Goal: Transaction & Acquisition: Download file/media

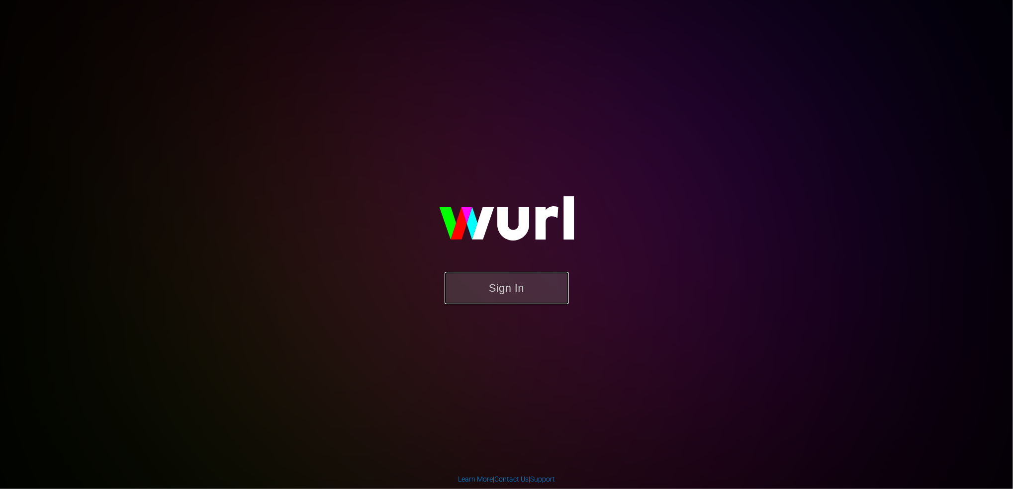
click at [503, 299] on button "Sign In" at bounding box center [507, 288] width 124 height 32
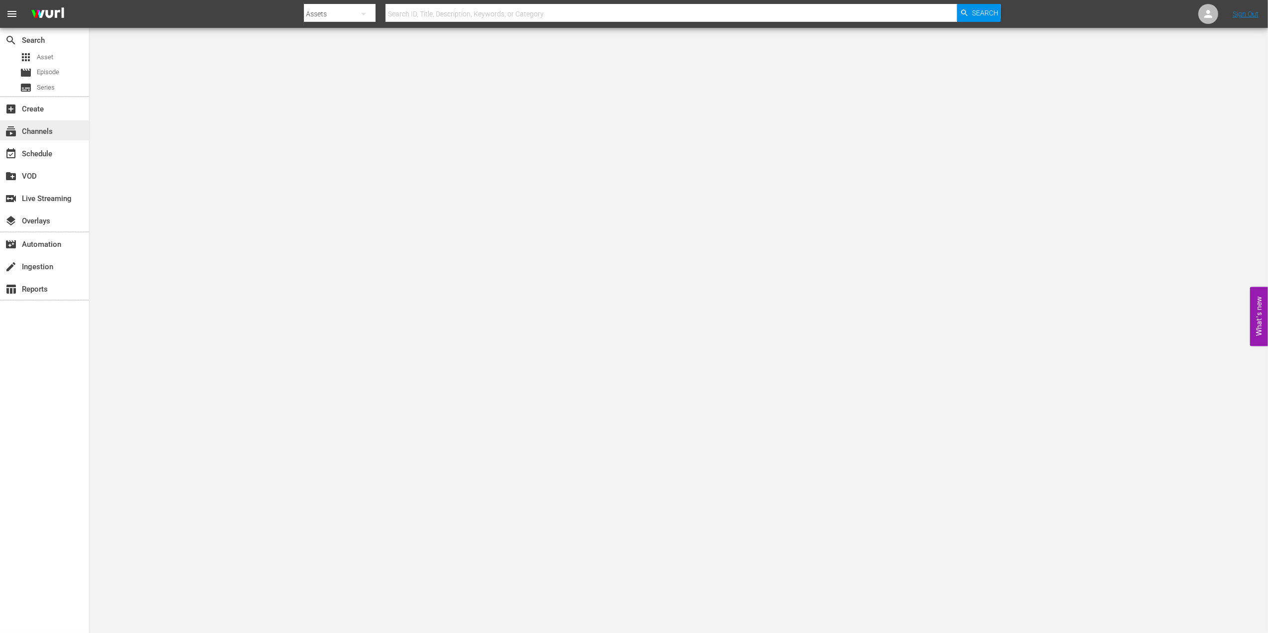
click at [54, 130] on div "subscriptions Channels" at bounding box center [28, 129] width 56 height 9
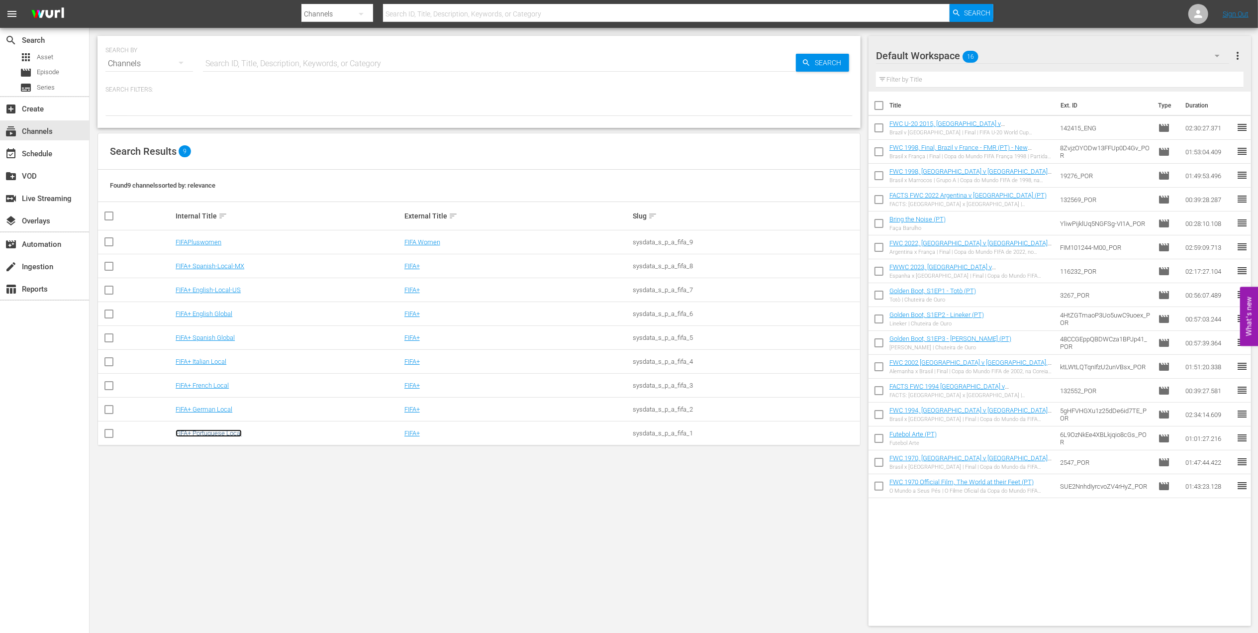
click at [218, 431] on link "FIFA+ Portuguese Local" at bounding box center [209, 432] width 66 height 7
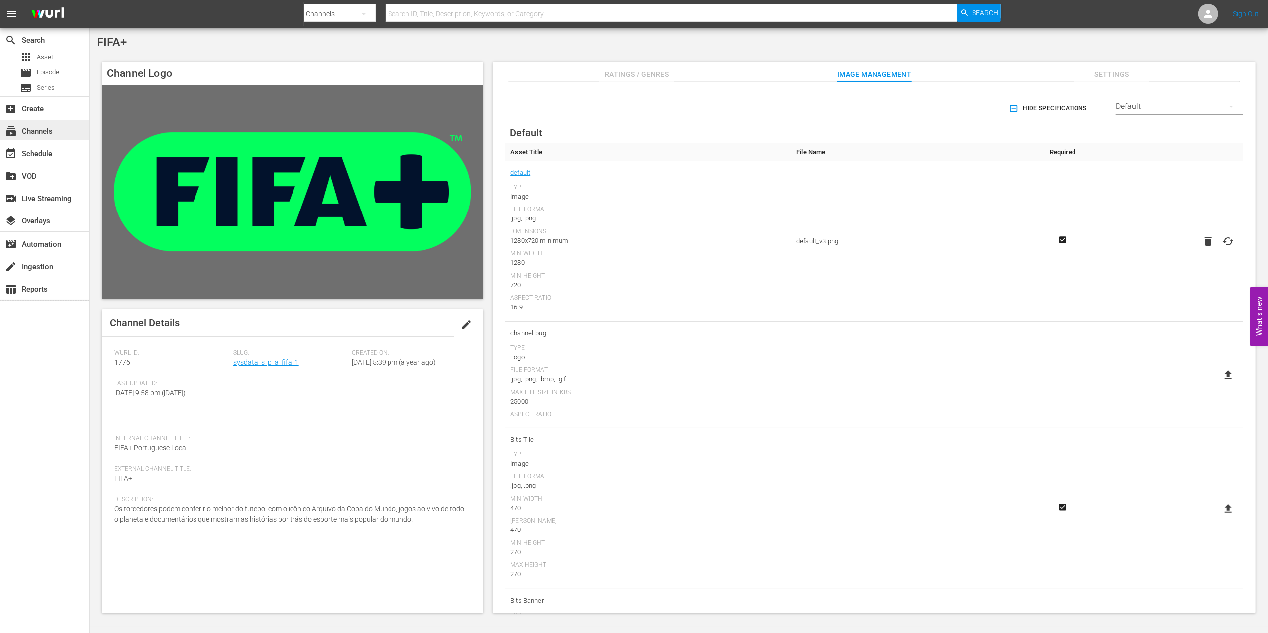
click at [58, 133] on div "subscriptions Channels" at bounding box center [44, 130] width 89 height 20
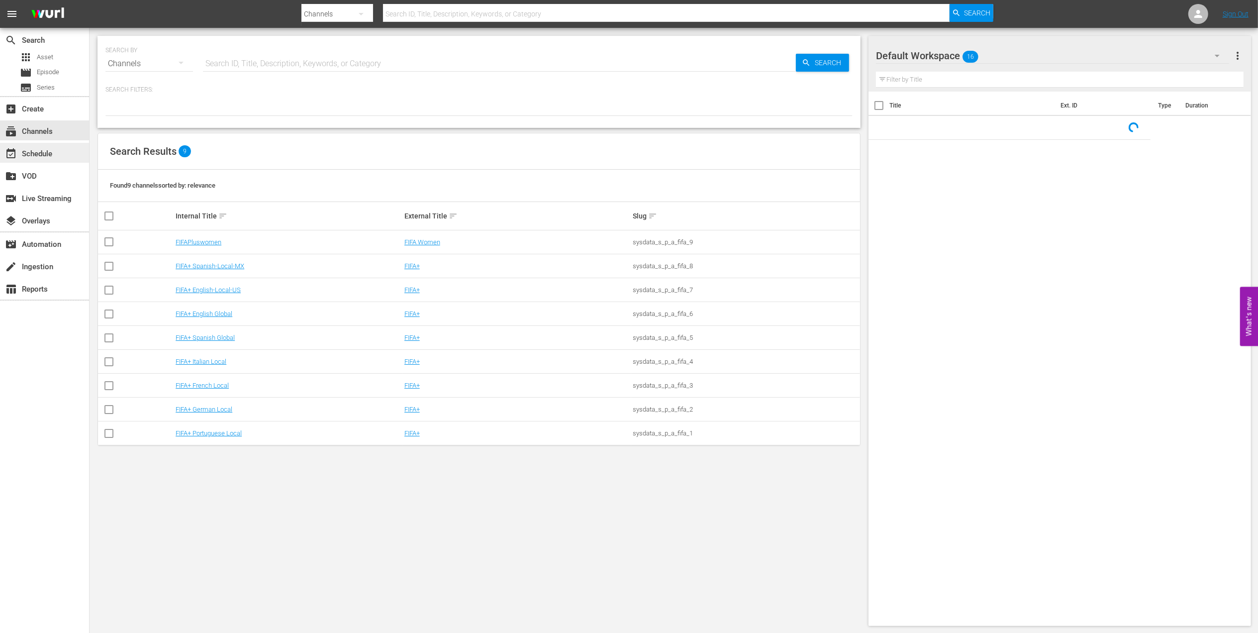
click at [56, 152] on div "event_available Schedule" at bounding box center [44, 153] width 89 height 20
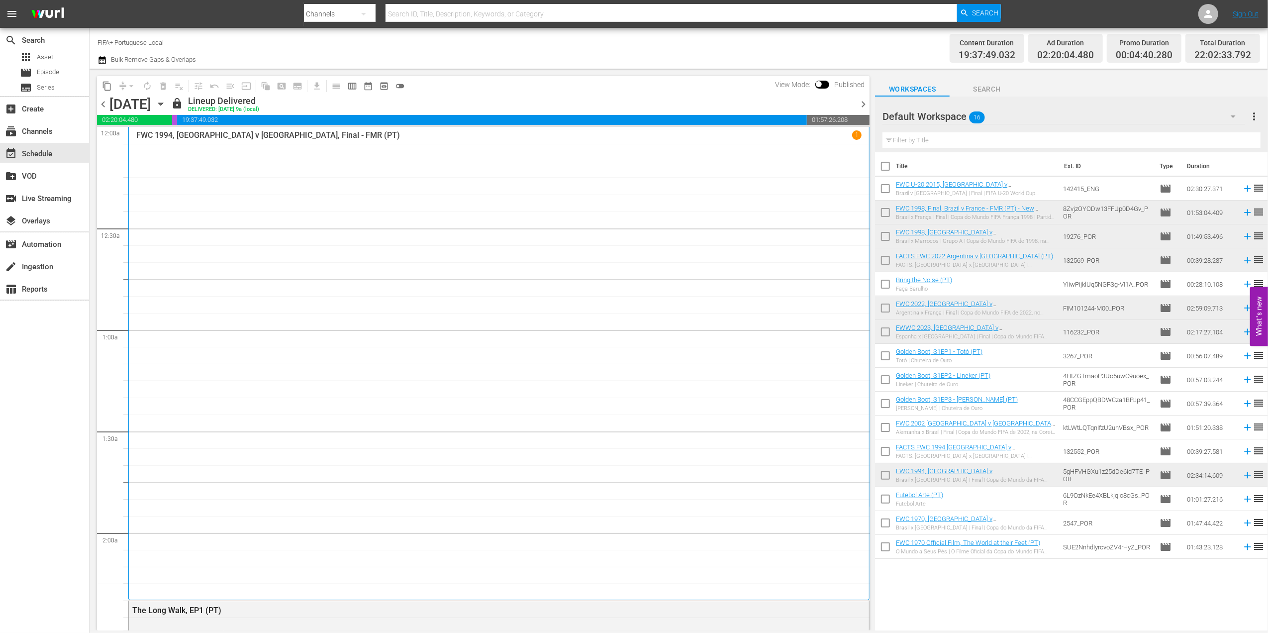
click at [103, 102] on span "chevron_left" at bounding box center [103, 104] width 12 height 12
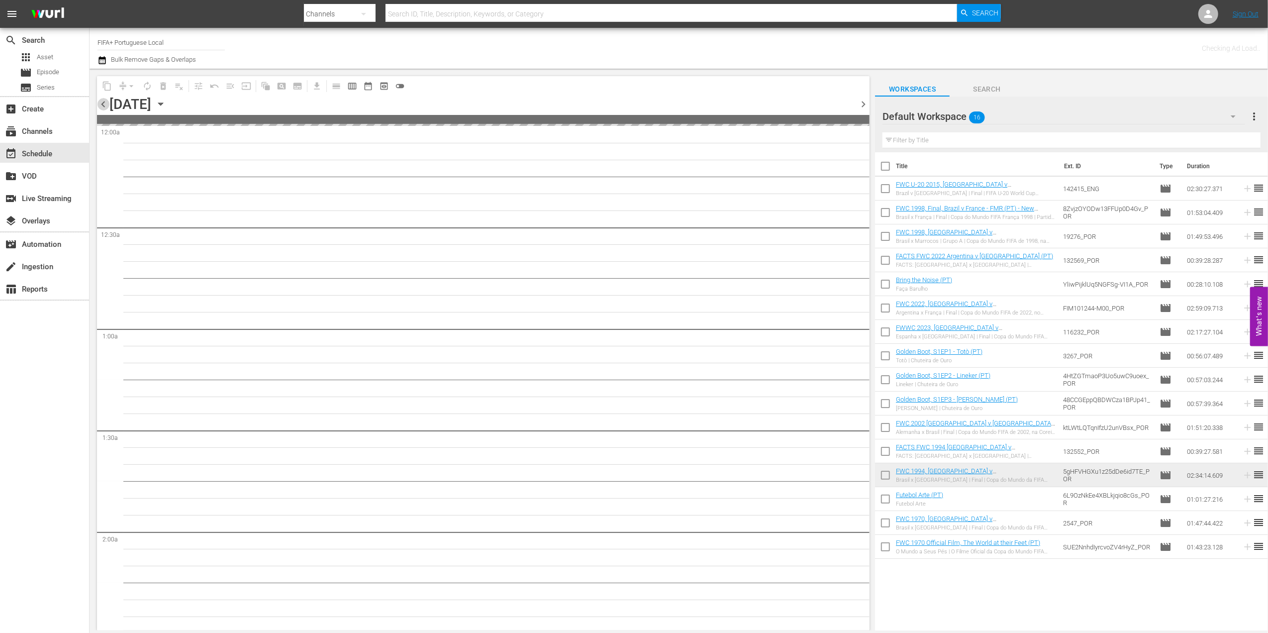
click at [103, 102] on span "chevron_left" at bounding box center [103, 104] width 12 height 12
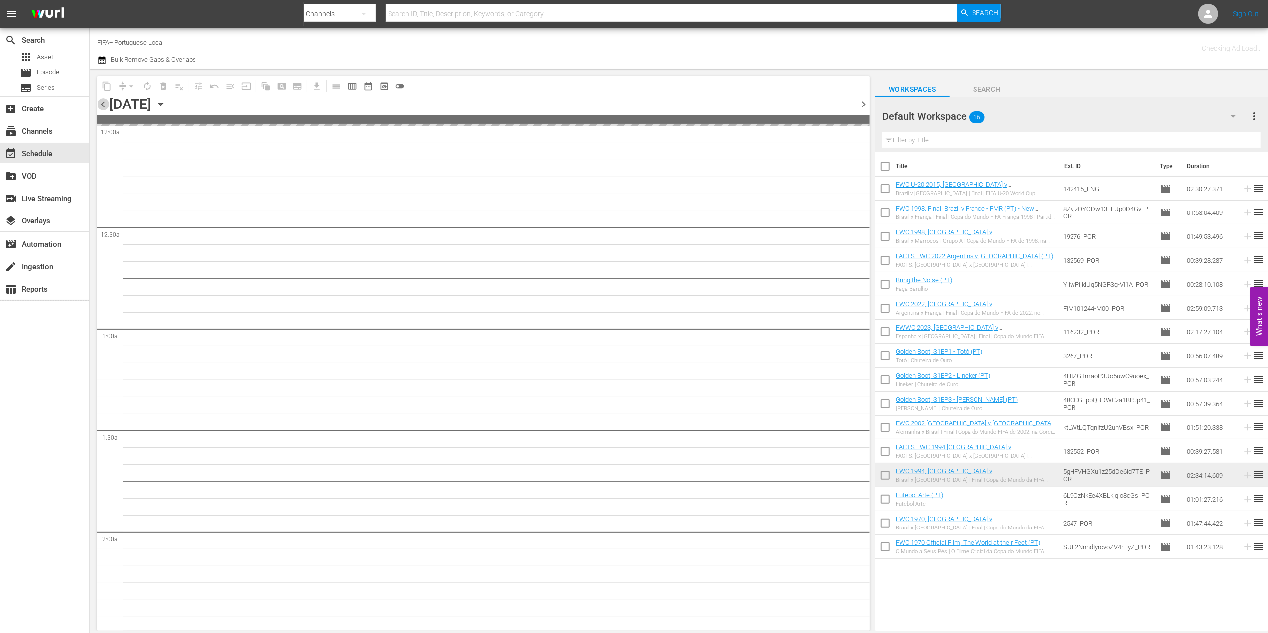
click at [103, 102] on span "chevron_left" at bounding box center [103, 104] width 12 height 12
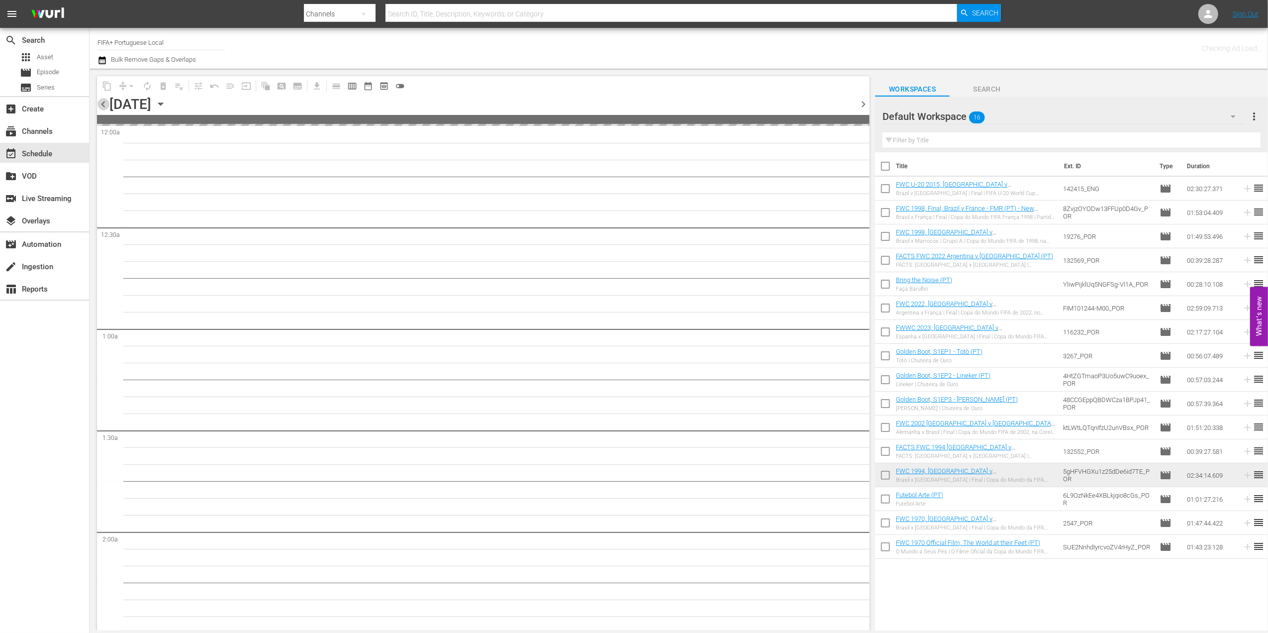
click at [103, 102] on span "chevron_left" at bounding box center [103, 104] width 12 height 12
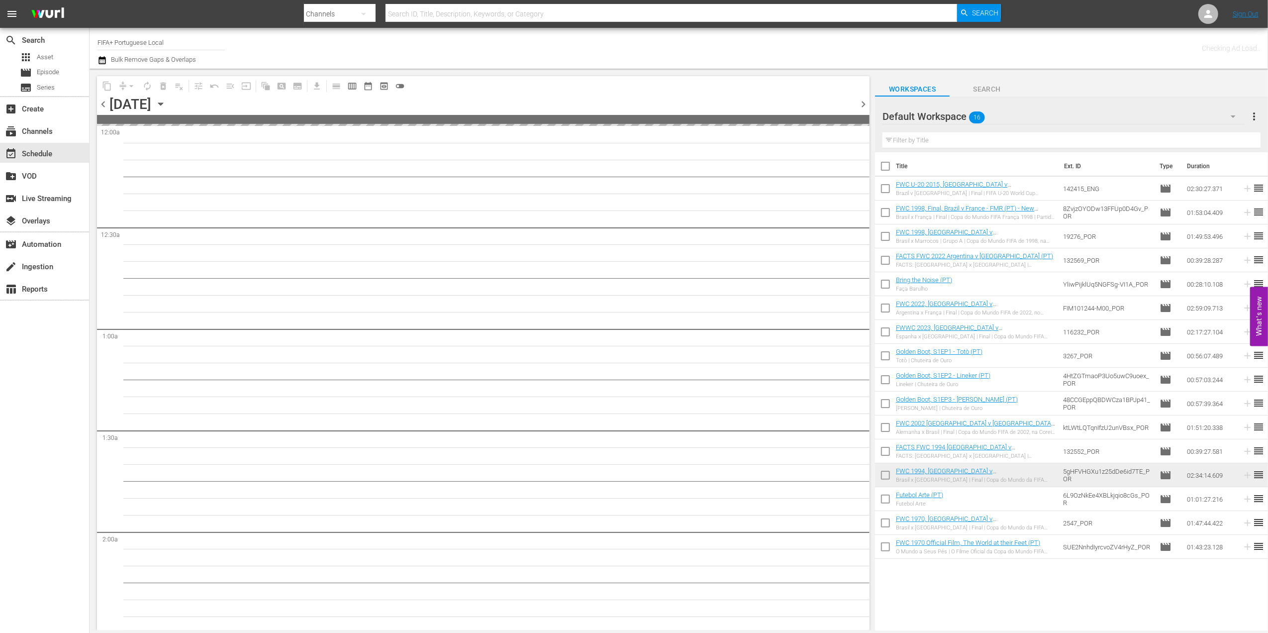
click at [103, 102] on span "chevron_left" at bounding box center [103, 104] width 12 height 12
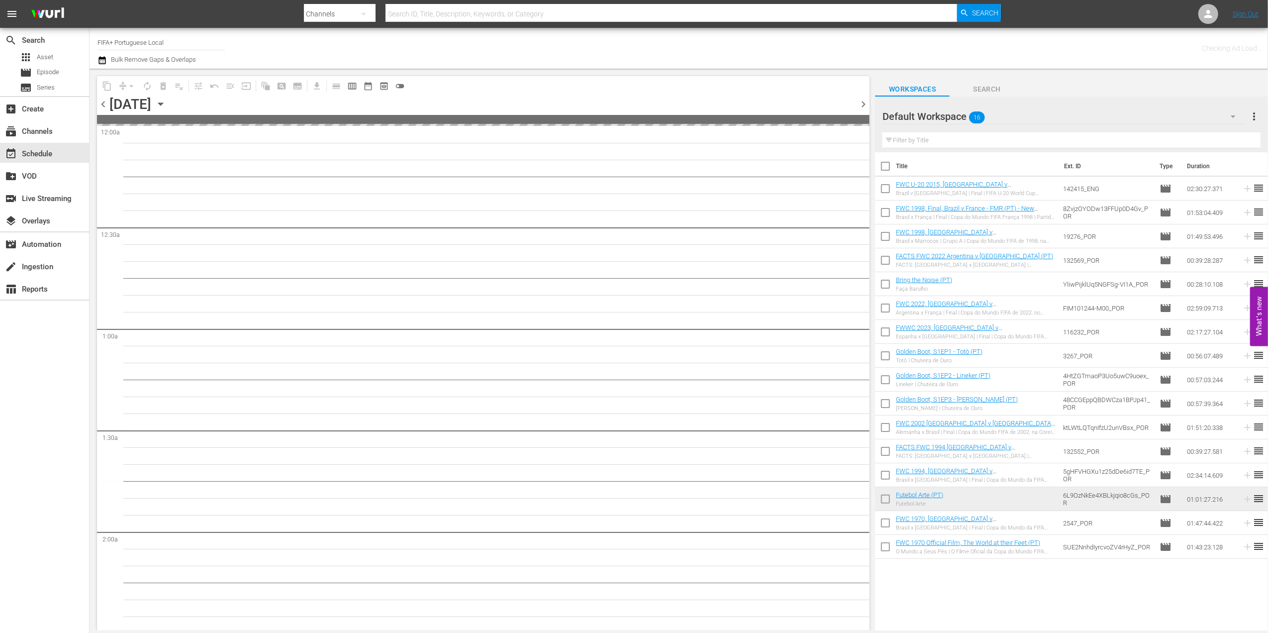
click at [103, 102] on span "chevron_left" at bounding box center [103, 104] width 12 height 12
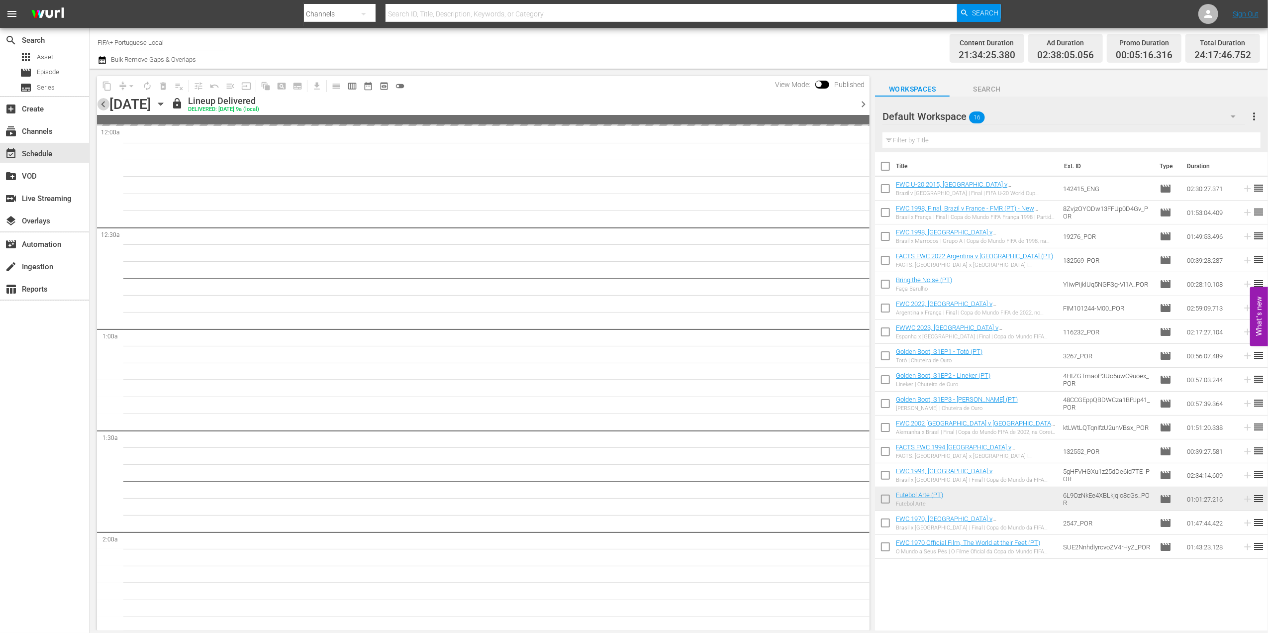
click at [103, 102] on span "chevron_left" at bounding box center [103, 104] width 12 height 12
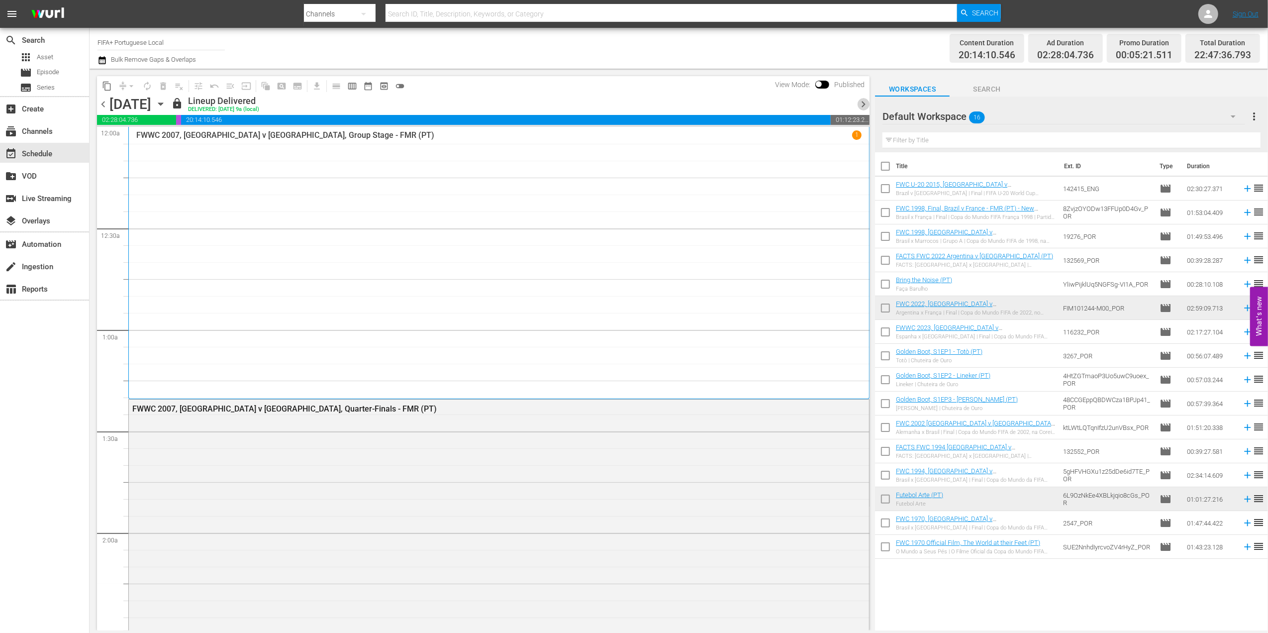
click at [864, 102] on span "chevron_right" at bounding box center [863, 104] width 12 height 12
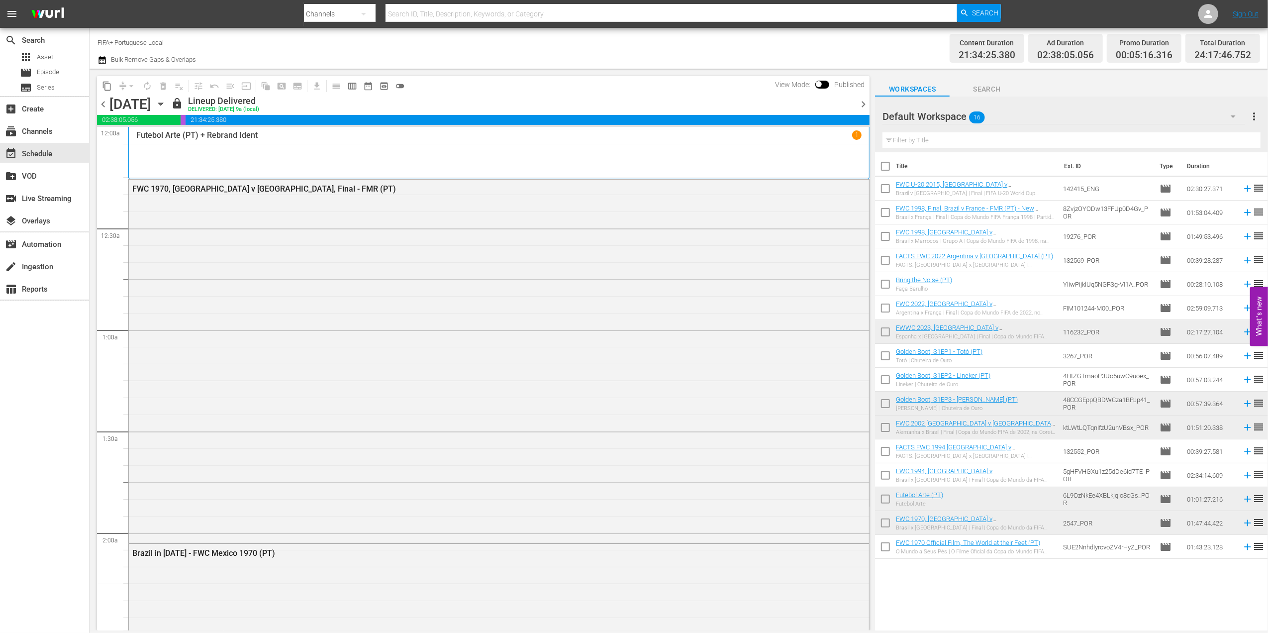
click at [862, 104] on span "chevron_right" at bounding box center [863, 104] width 12 height 12
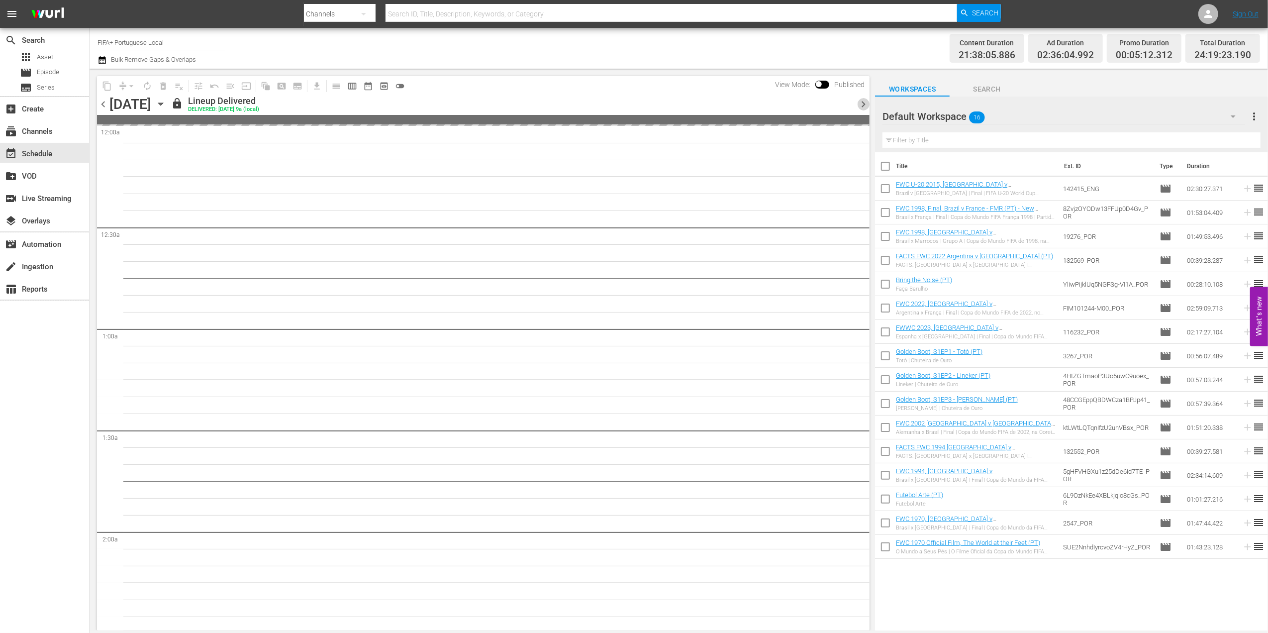
click at [862, 104] on span "chevron_right" at bounding box center [863, 104] width 12 height 12
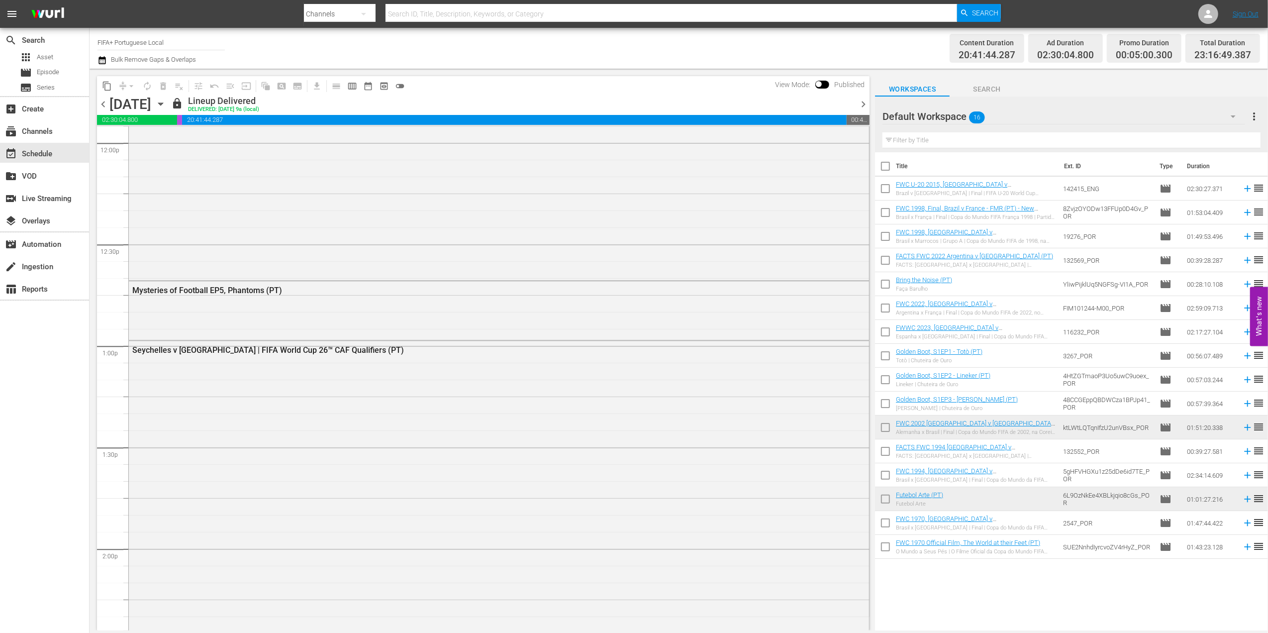
scroll to position [2413, 0]
click at [865, 100] on span "chevron_right" at bounding box center [863, 104] width 12 height 12
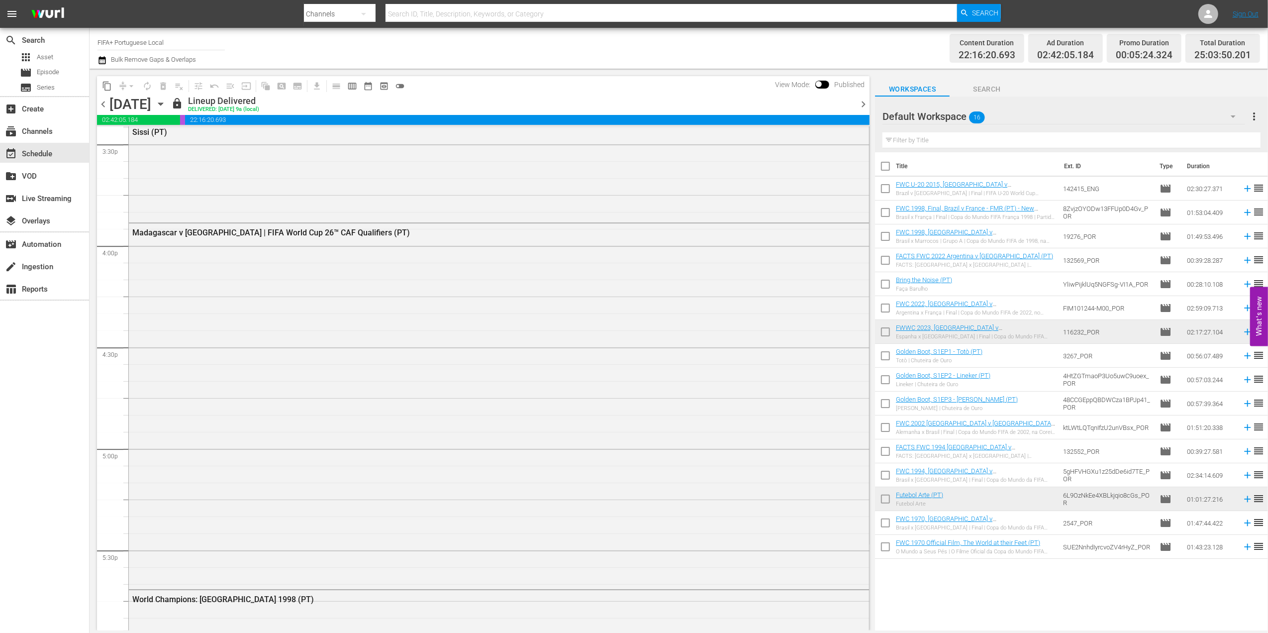
scroll to position [3142, 0]
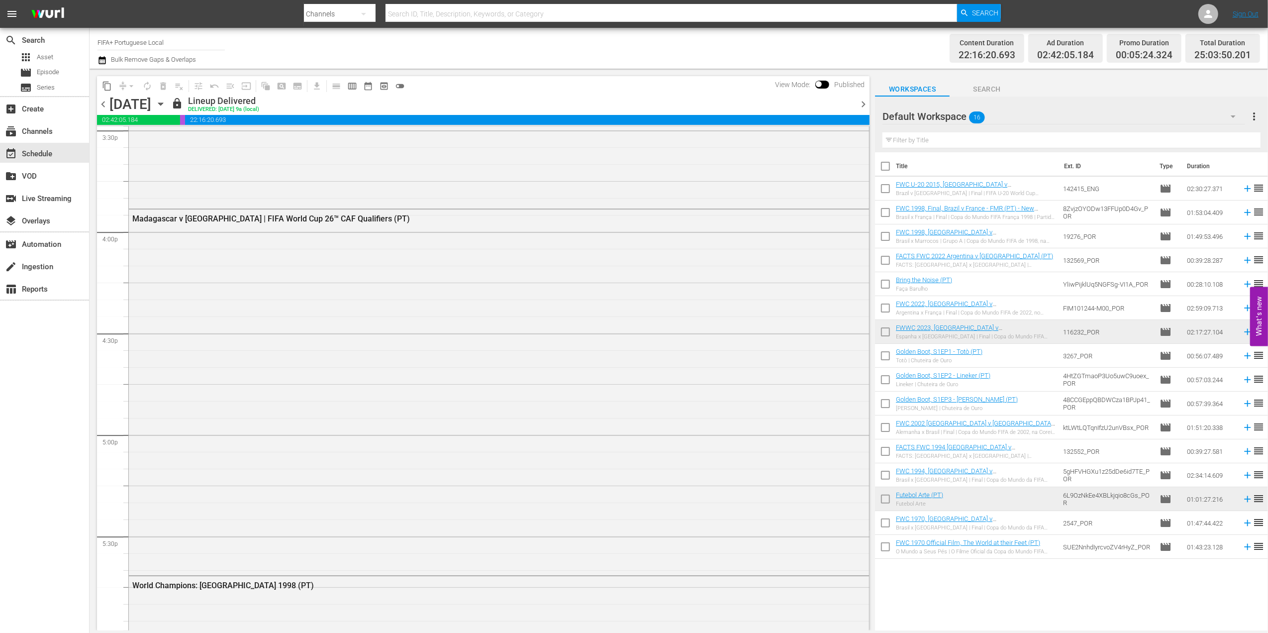
click at [864, 99] on span "chevron_right" at bounding box center [863, 104] width 12 height 12
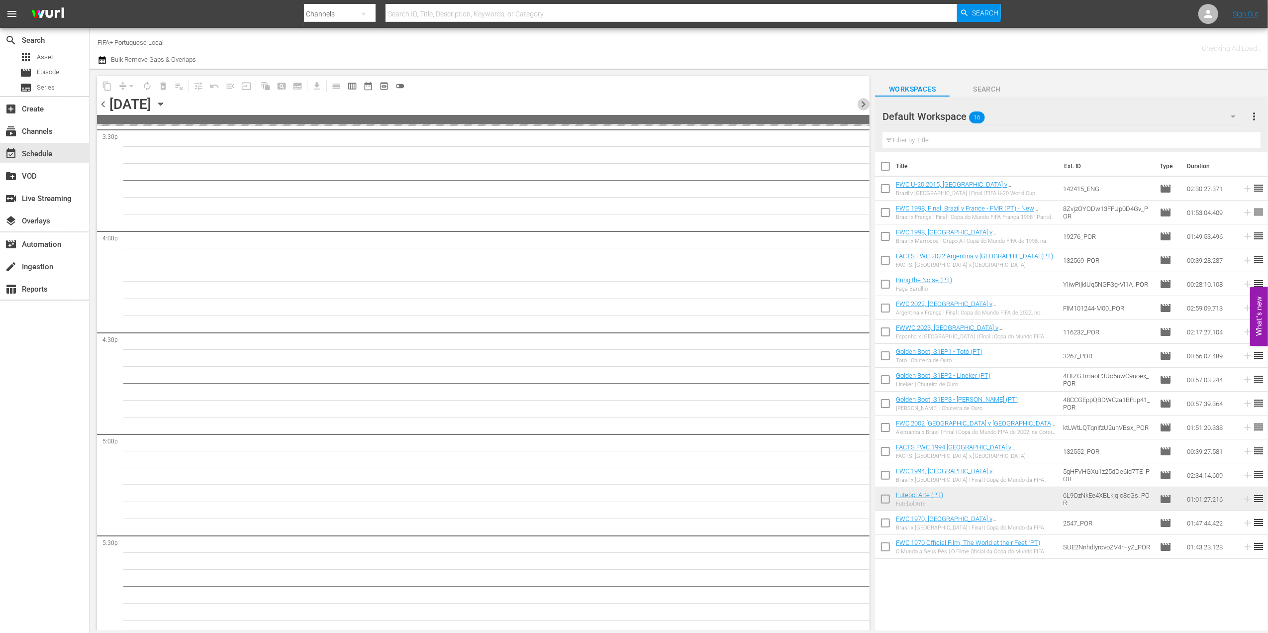
click at [864, 99] on span "chevron_right" at bounding box center [863, 104] width 12 height 12
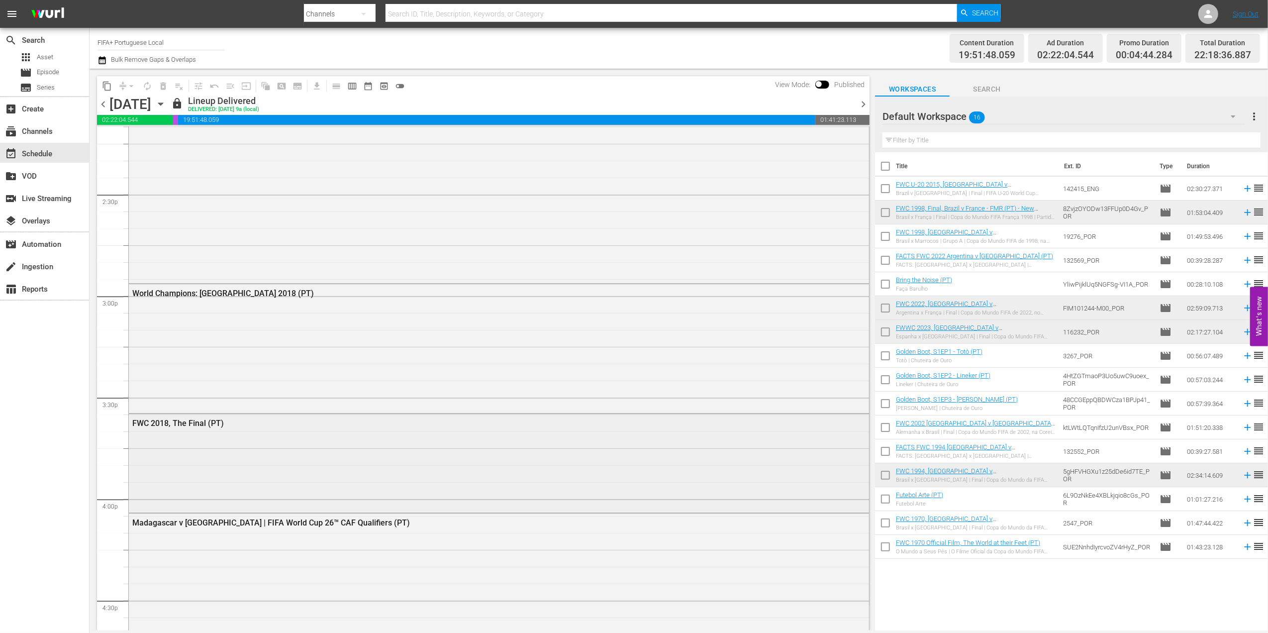
scroll to position [2872, 0]
click at [865, 103] on span "chevron_right" at bounding box center [863, 104] width 12 height 12
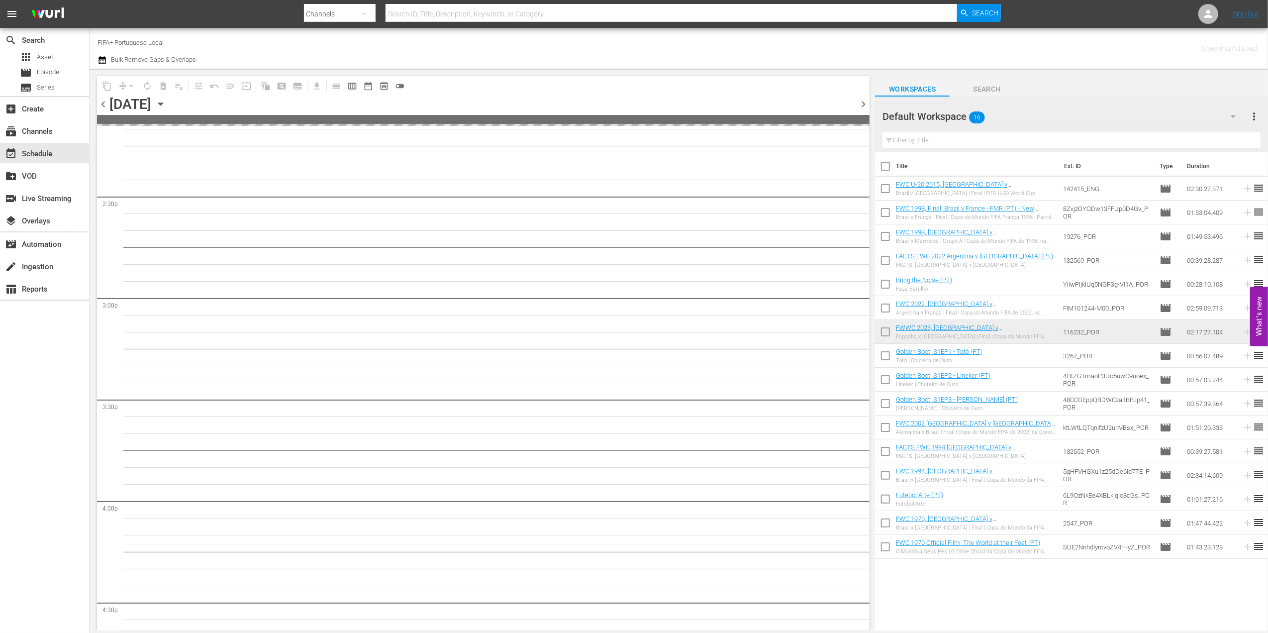
scroll to position [2975, 0]
click at [865, 103] on span "chevron_right" at bounding box center [863, 104] width 12 height 12
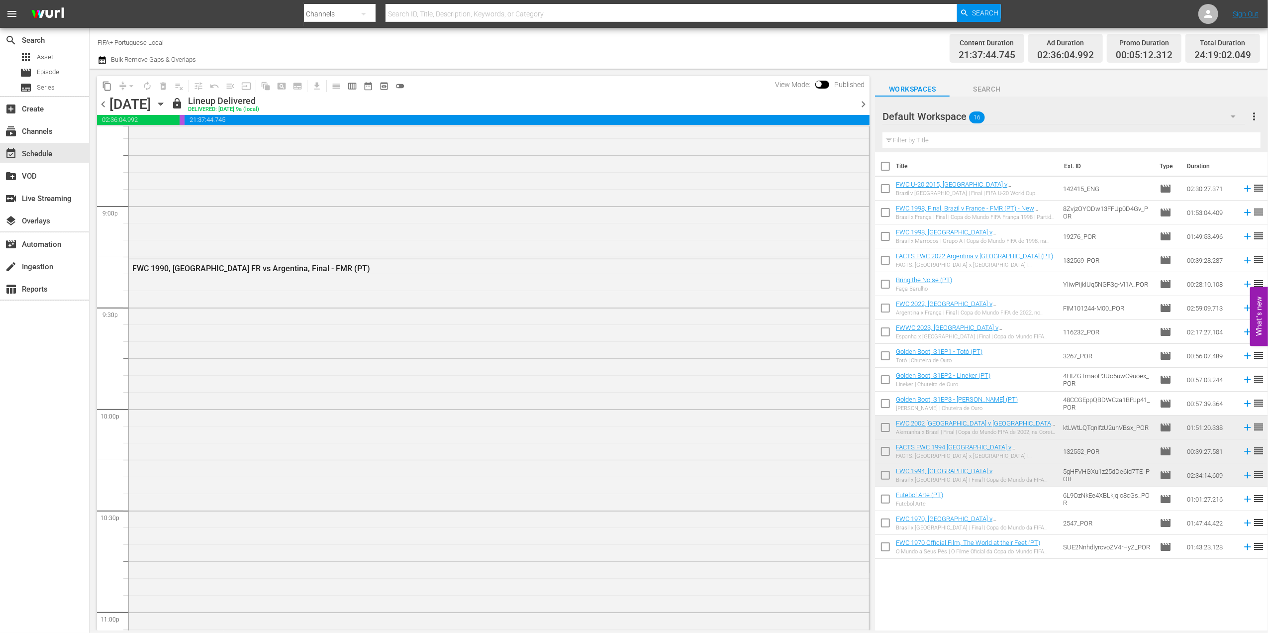
scroll to position [4207, 0]
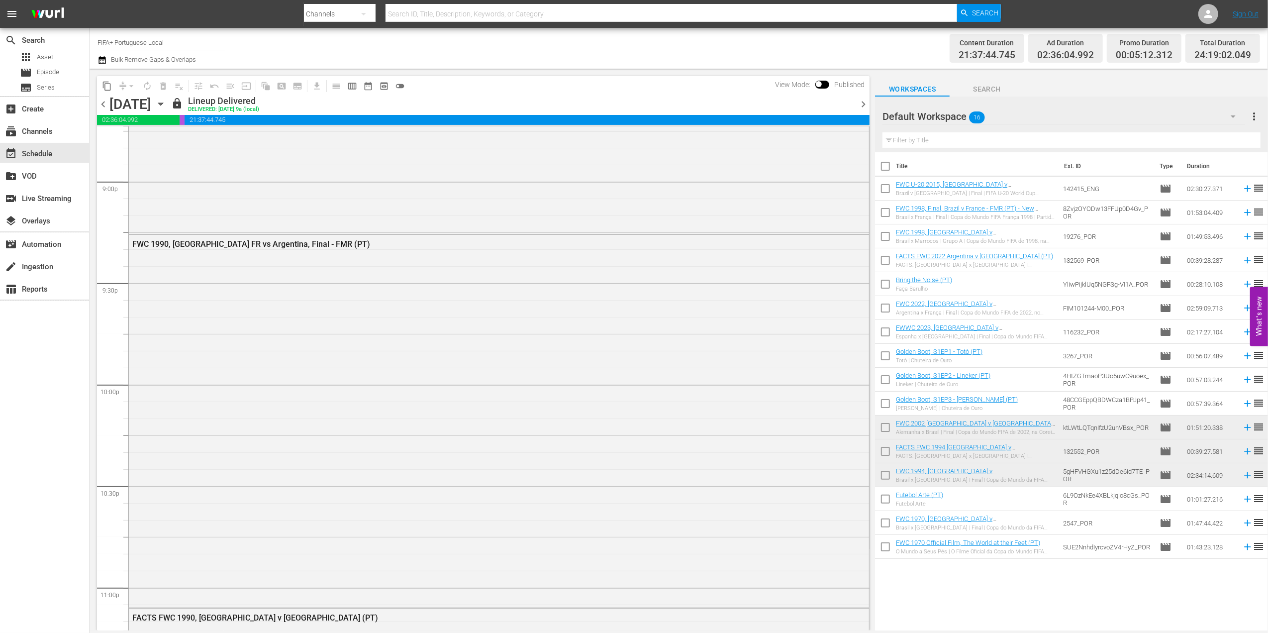
click at [101, 100] on span "chevron_left" at bounding box center [103, 104] width 12 height 12
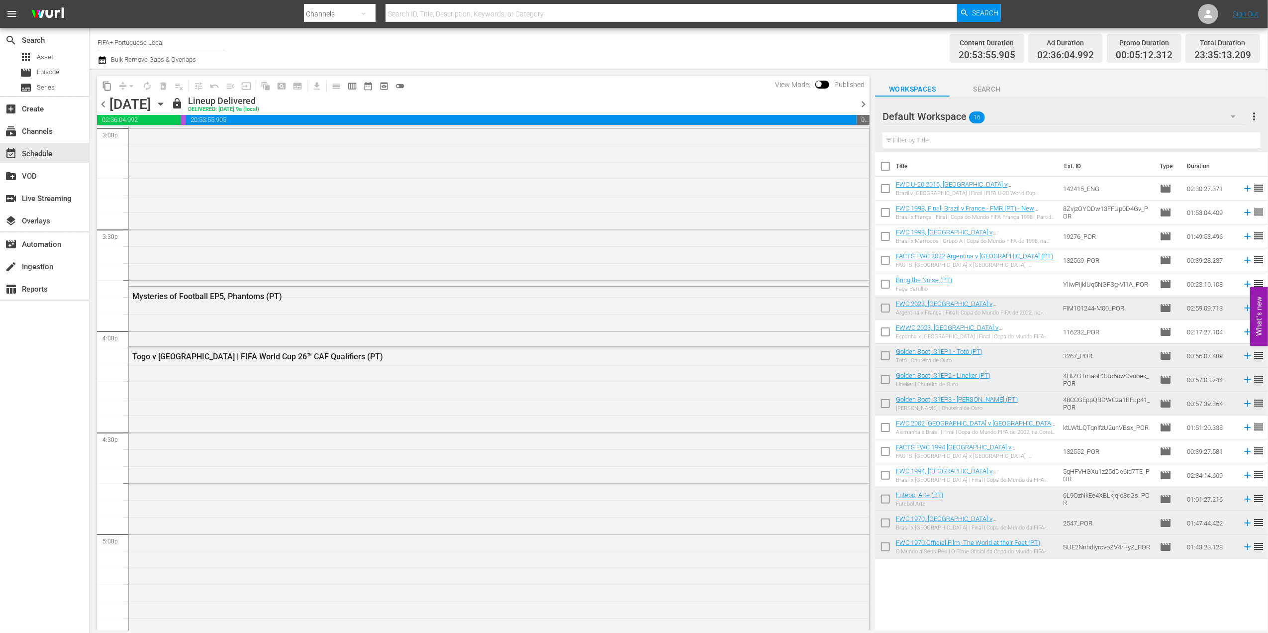
scroll to position [3063, 0]
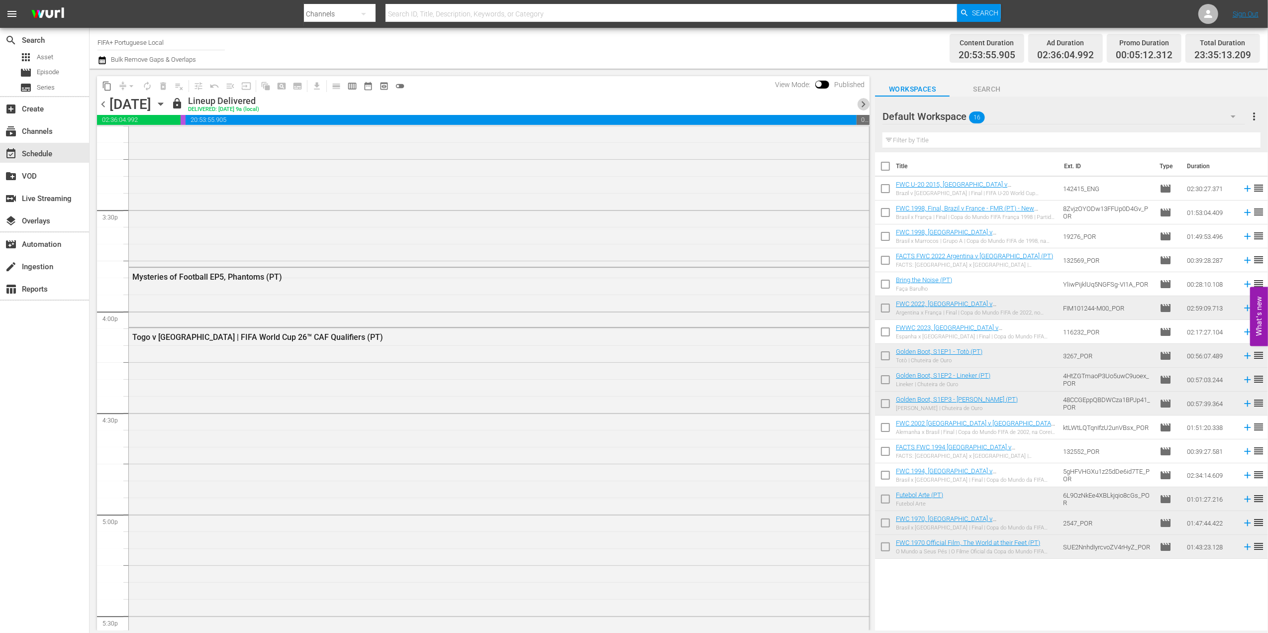
click at [858, 100] on span "chevron_right" at bounding box center [863, 104] width 12 height 12
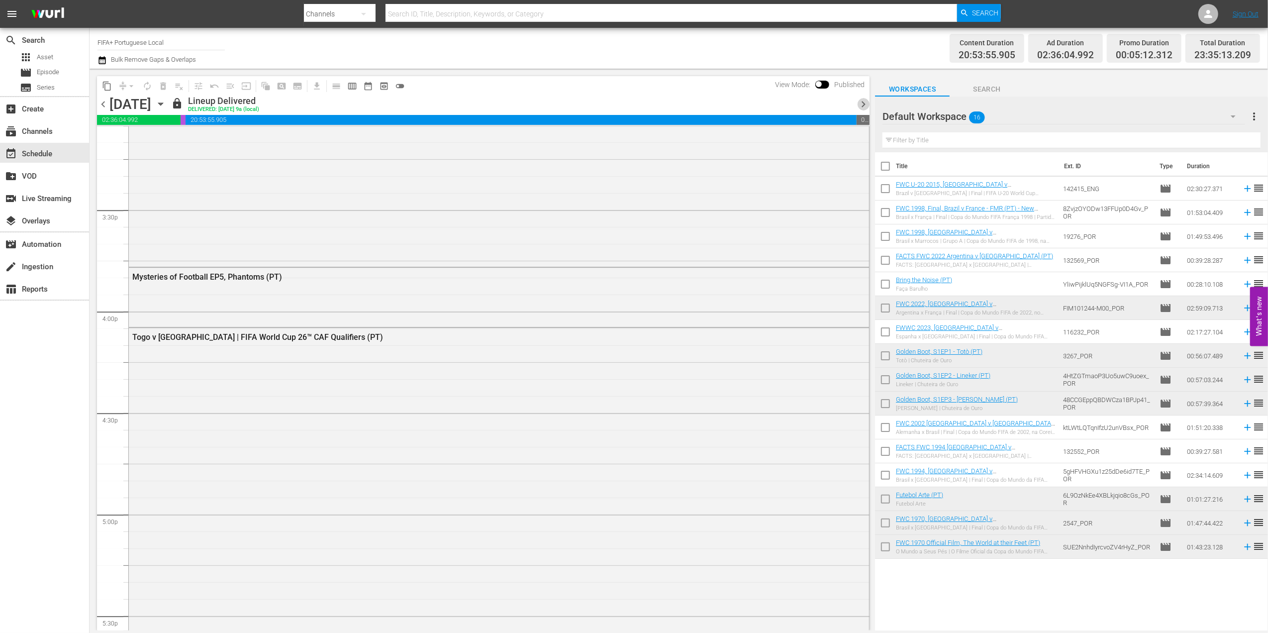
click at [858, 100] on span "chevron_right" at bounding box center [863, 104] width 12 height 12
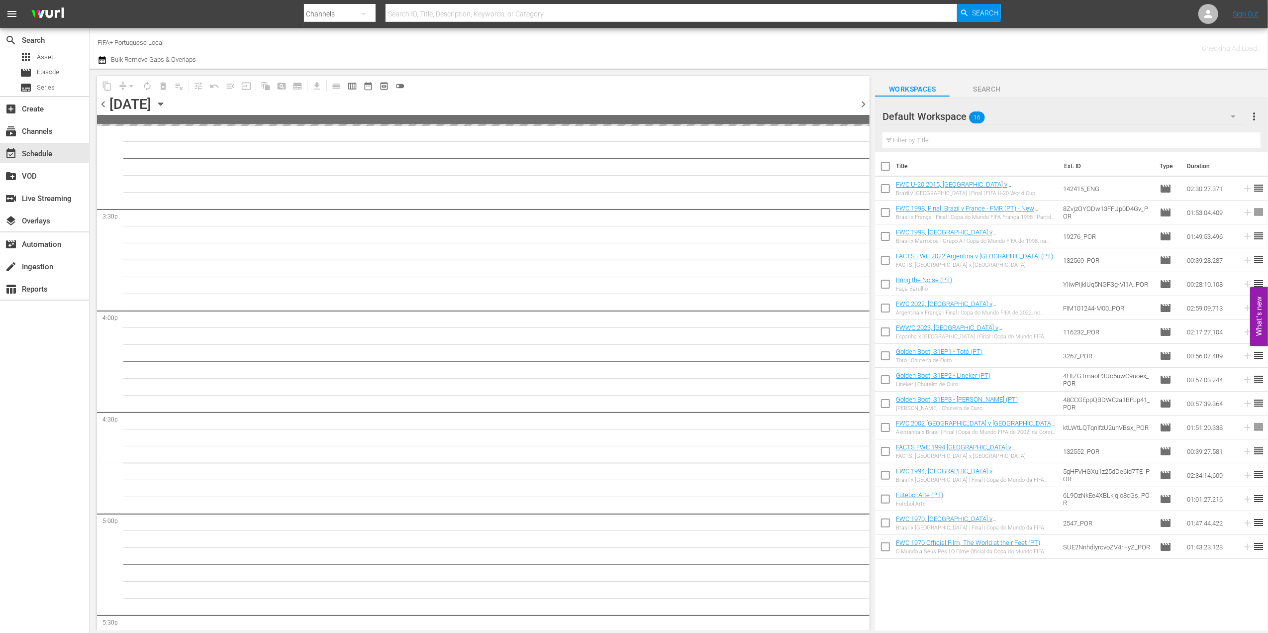
scroll to position [3182, 0]
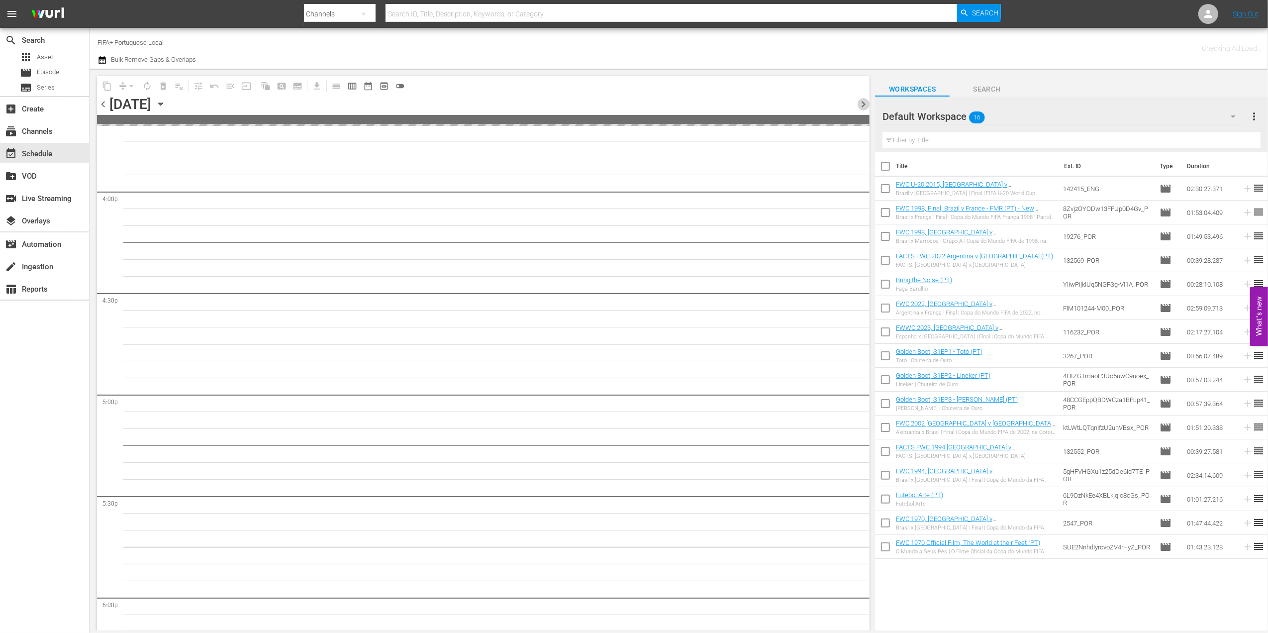
click at [858, 100] on span "chevron_right" at bounding box center [863, 104] width 12 height 12
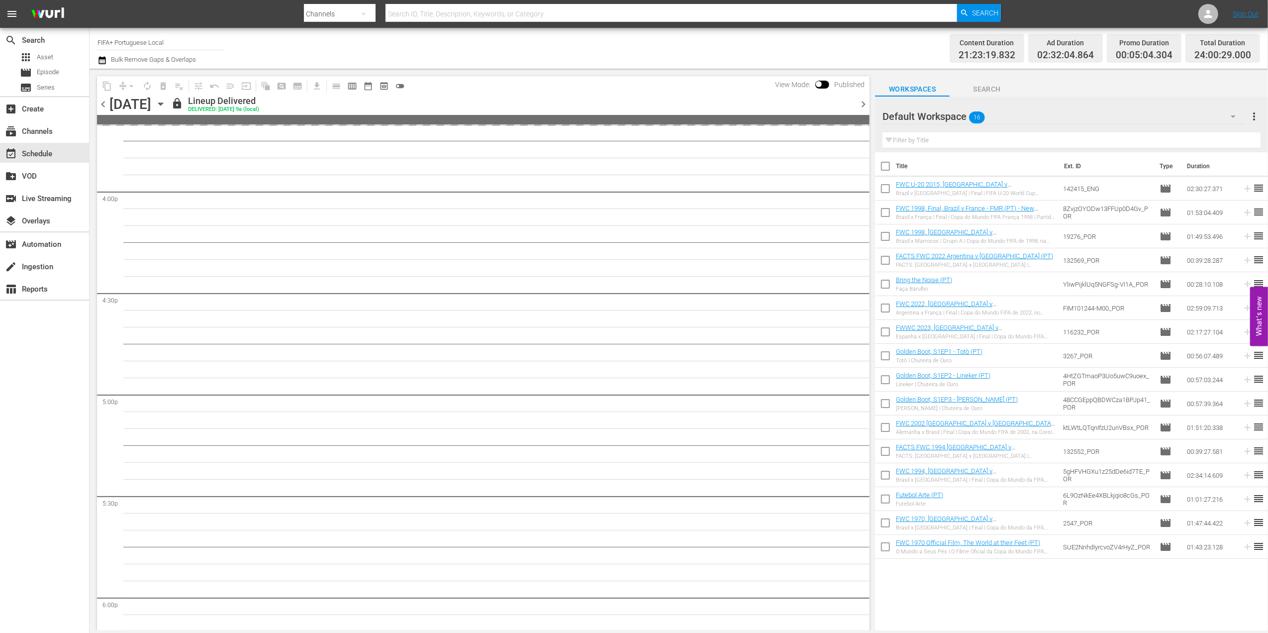
click at [858, 100] on span "chevron_right" at bounding box center [863, 104] width 12 height 12
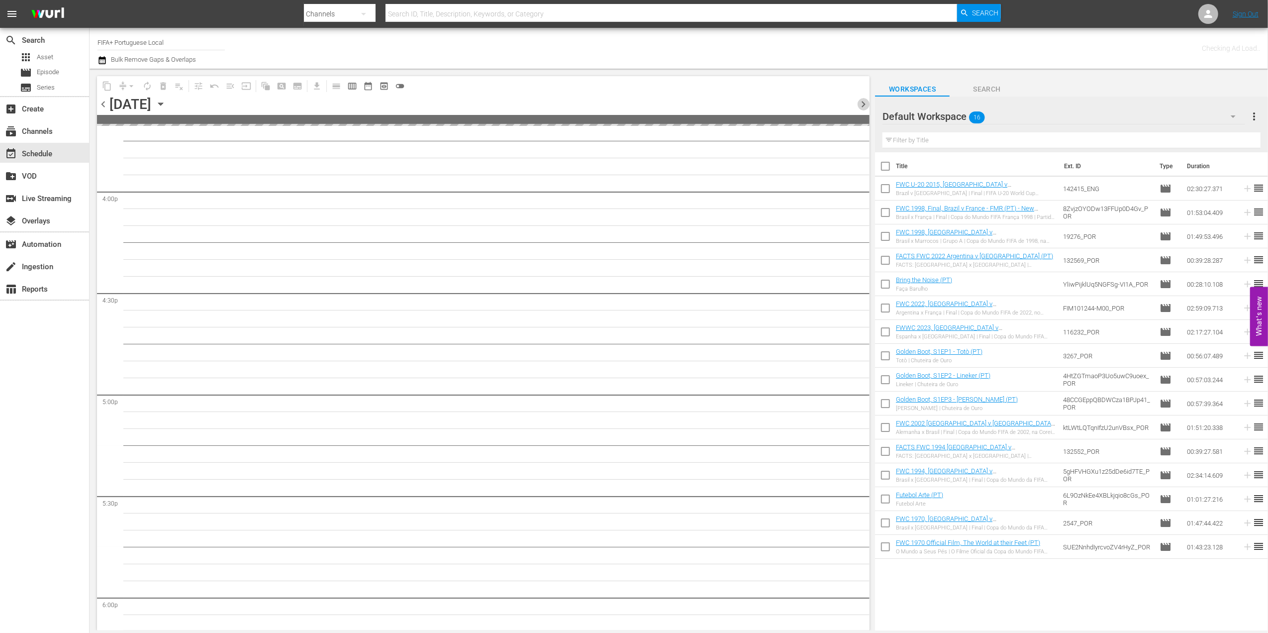
click at [858, 100] on span "chevron_right" at bounding box center [863, 104] width 12 height 12
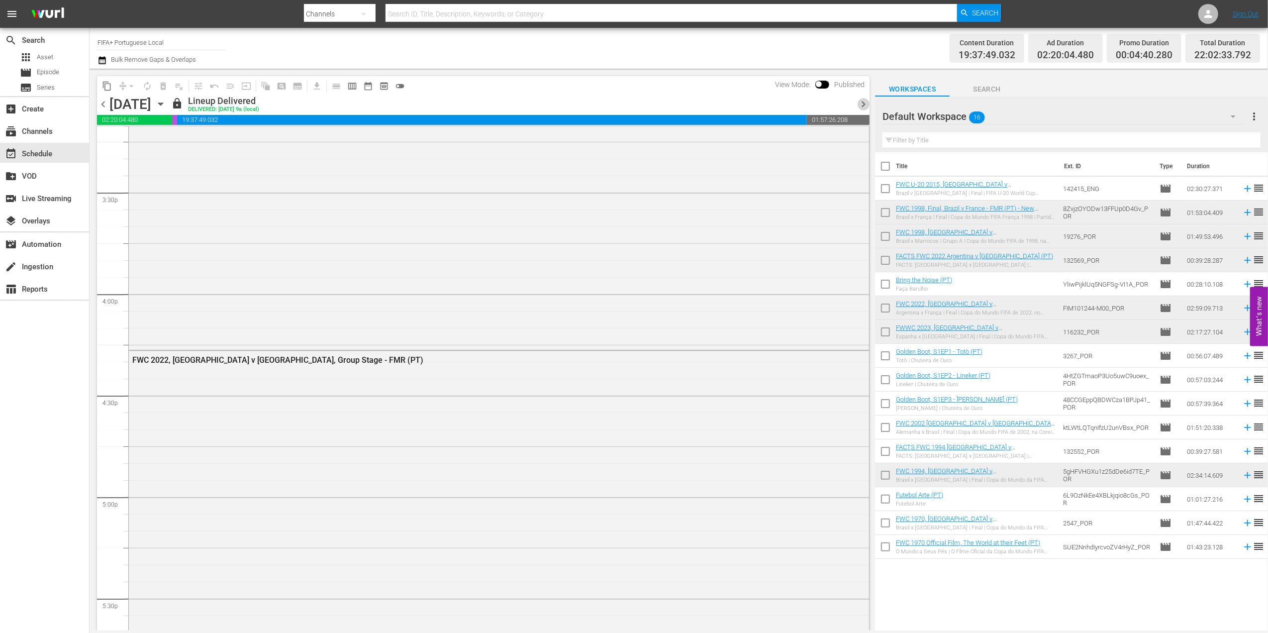
click at [862, 104] on span "chevron_right" at bounding box center [863, 104] width 12 height 12
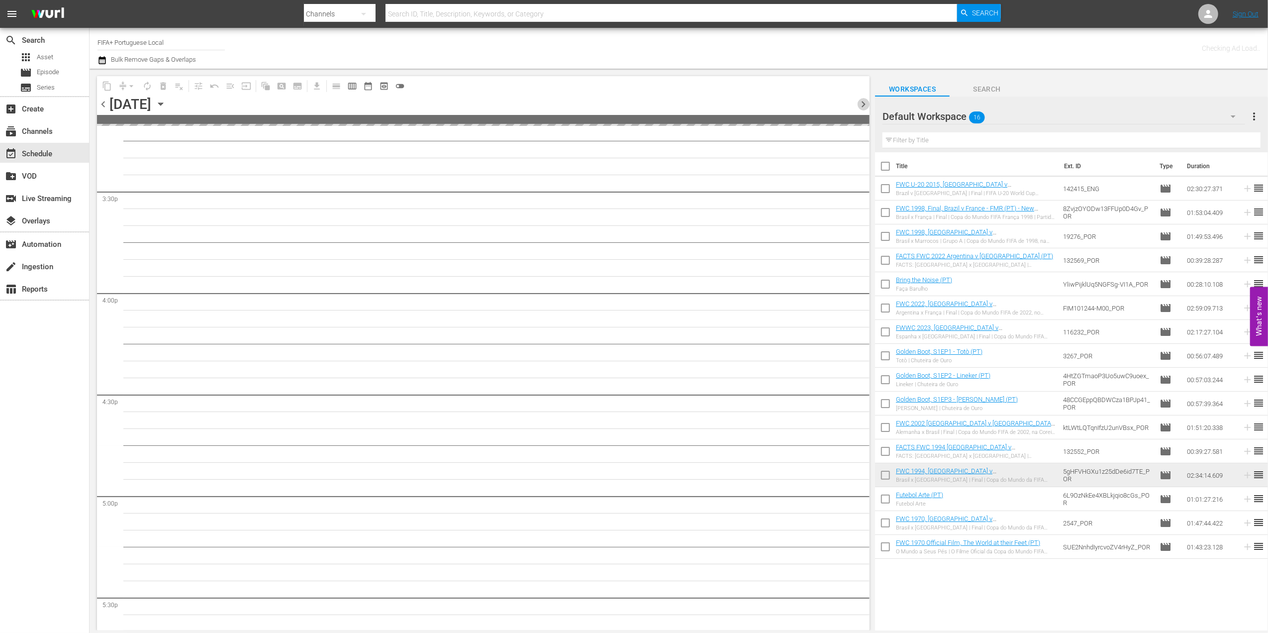
click at [862, 104] on span "chevron_right" at bounding box center [863, 104] width 12 height 12
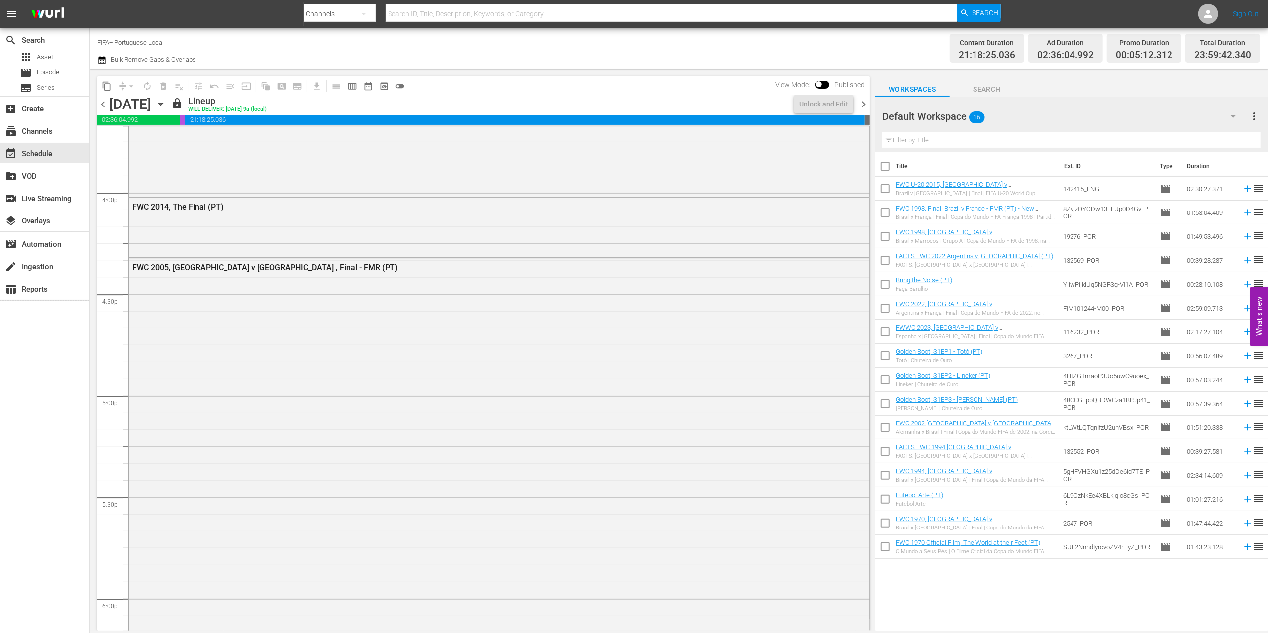
scroll to position [3114, 0]
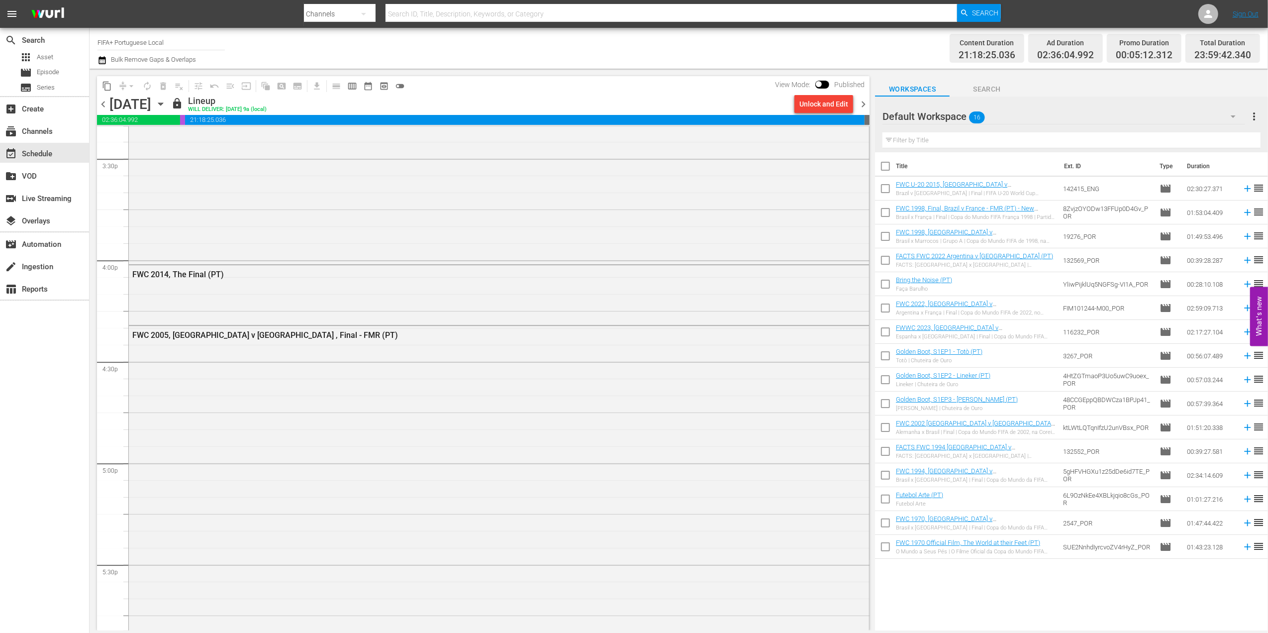
click at [862, 104] on span "chevron_right" at bounding box center [863, 104] width 12 height 12
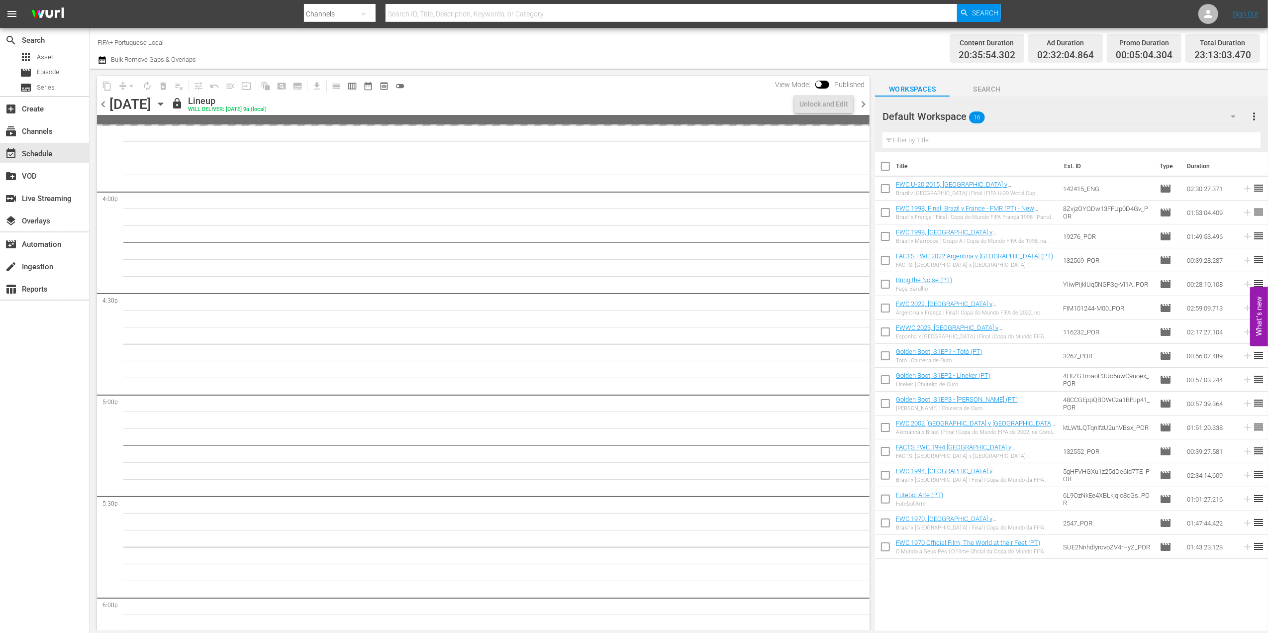
scroll to position [3097, 0]
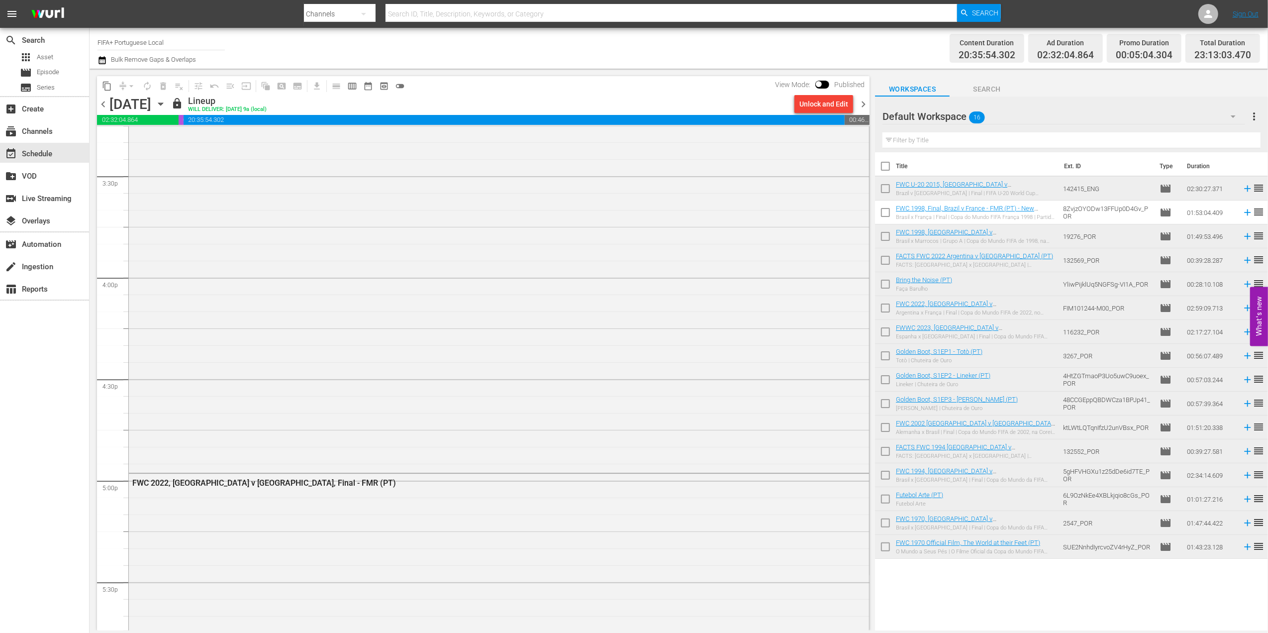
click at [862, 102] on span "chevron_right" at bounding box center [863, 104] width 12 height 12
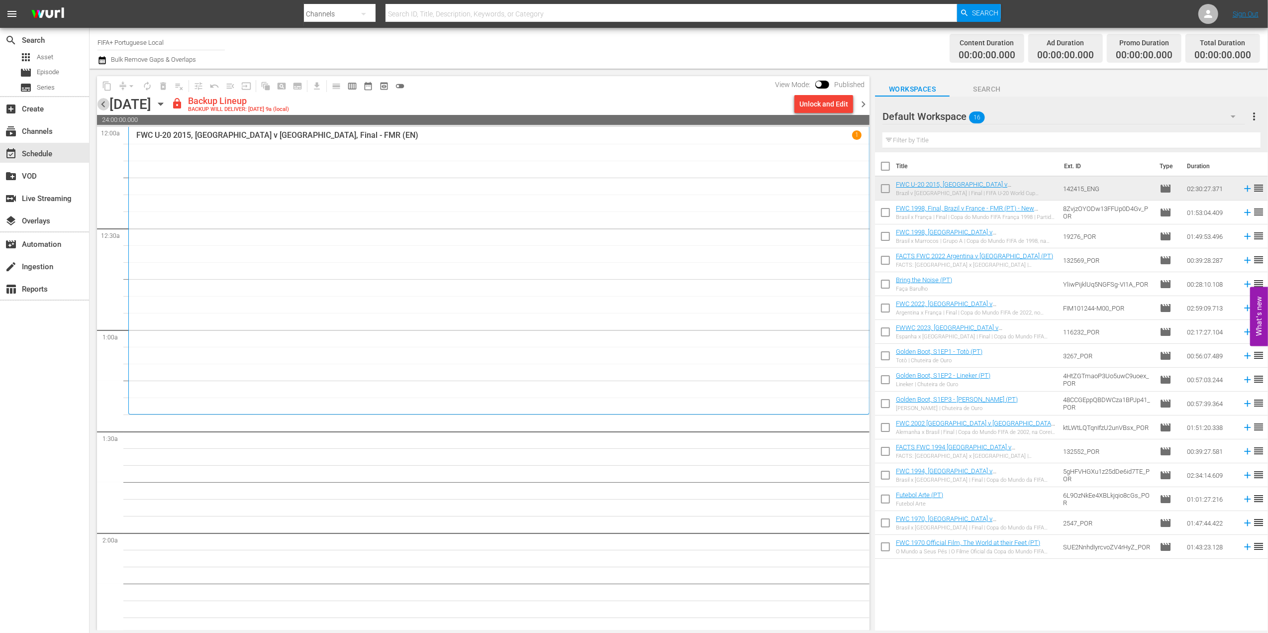
click at [102, 104] on span "chevron_left" at bounding box center [103, 104] width 12 height 12
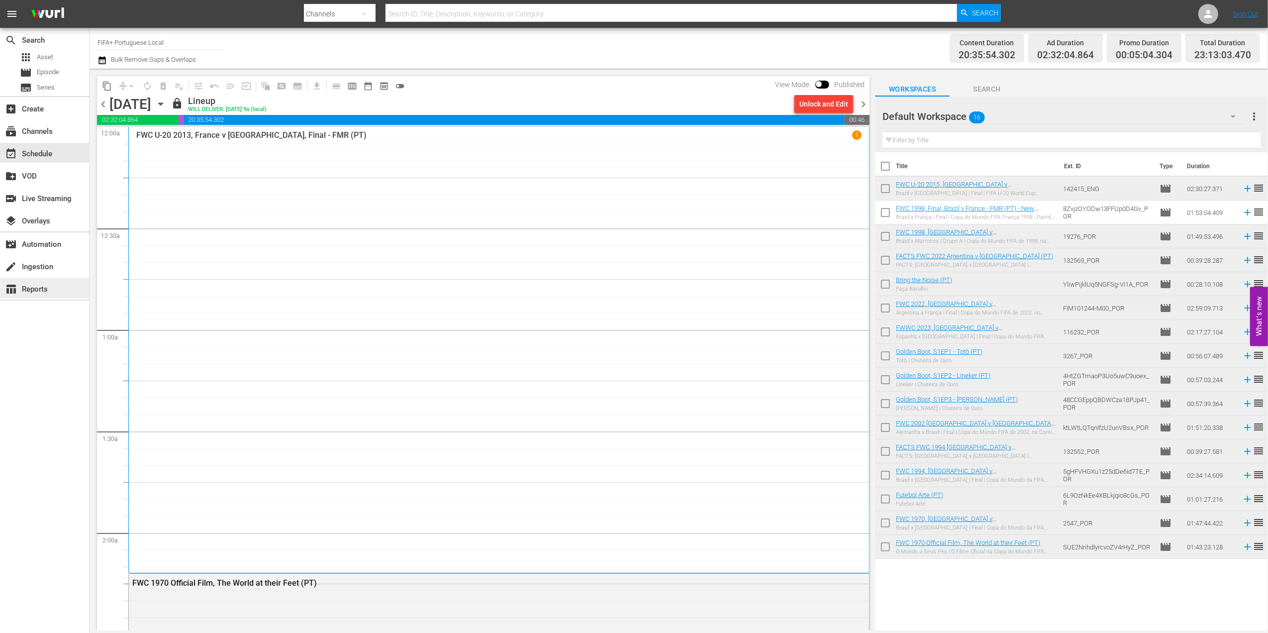
click at [40, 291] on div "table_chart Reports" at bounding box center [28, 287] width 56 height 9
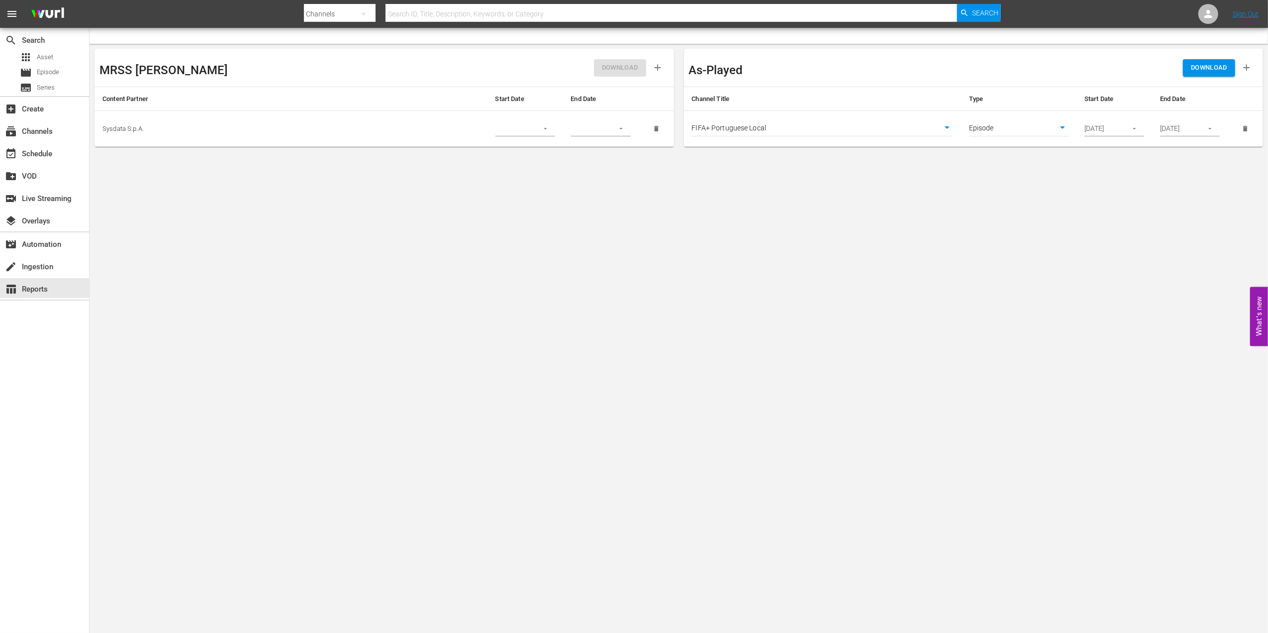
click at [1138, 130] on icon "button" at bounding box center [1134, 128] width 7 height 7
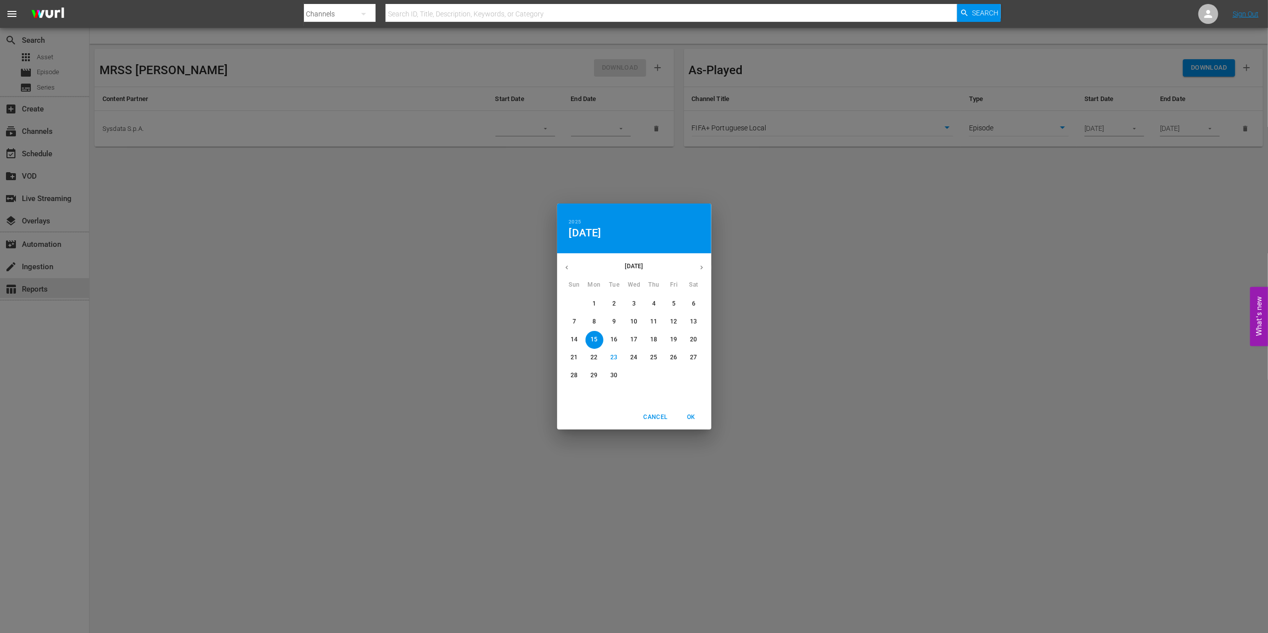
click at [592, 359] on p "22" at bounding box center [593, 357] width 7 height 8
click at [694, 420] on span "OK" at bounding box center [692, 417] width 24 height 10
type input "09/22/2025"
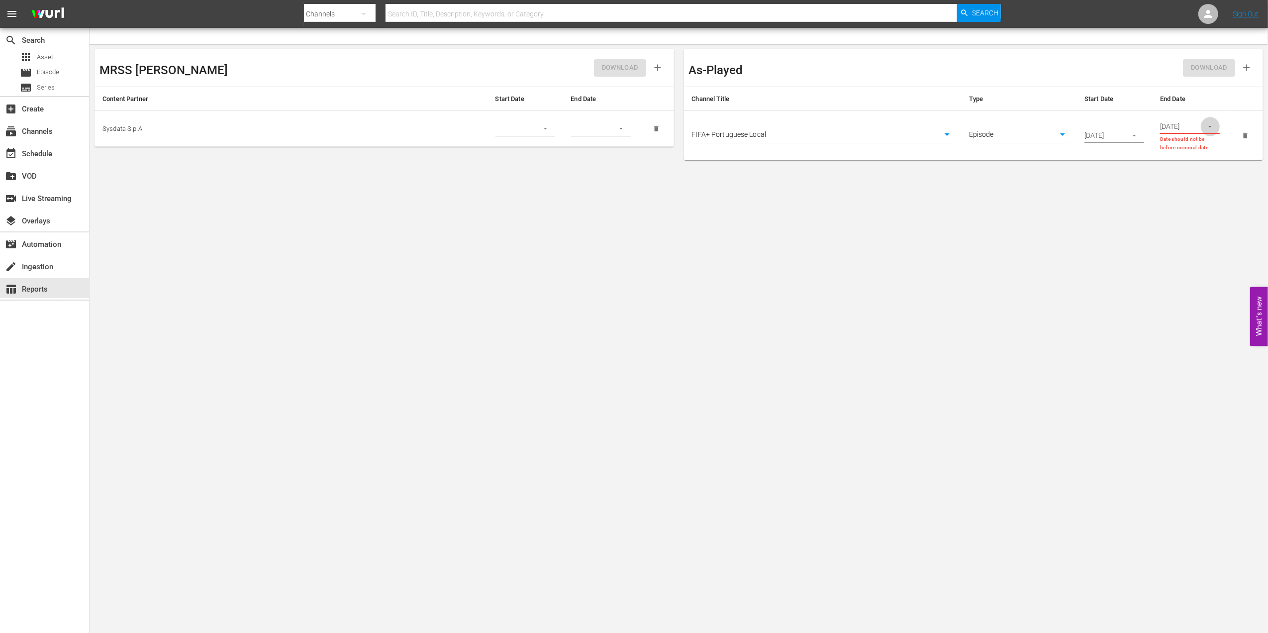
click at [1212, 124] on icon "button" at bounding box center [1209, 126] width 7 height 7
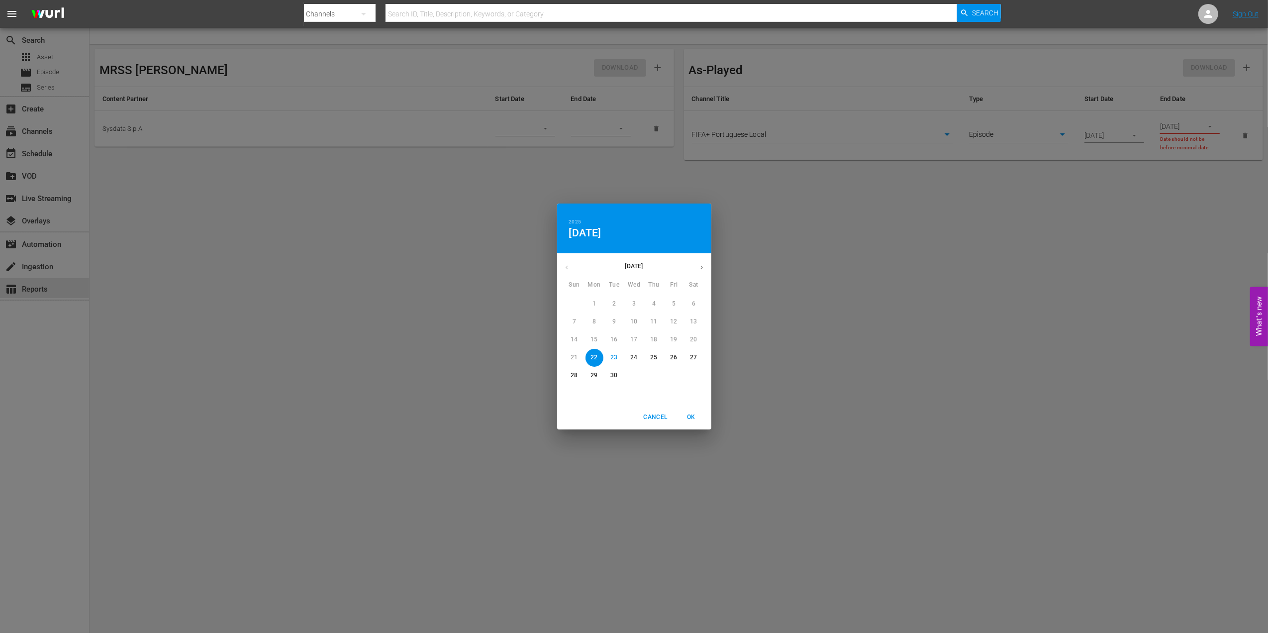
click at [671, 355] on p "26" at bounding box center [673, 357] width 7 height 8
click at [691, 414] on span "OK" at bounding box center [692, 417] width 24 height 10
type input "09/26/2025"
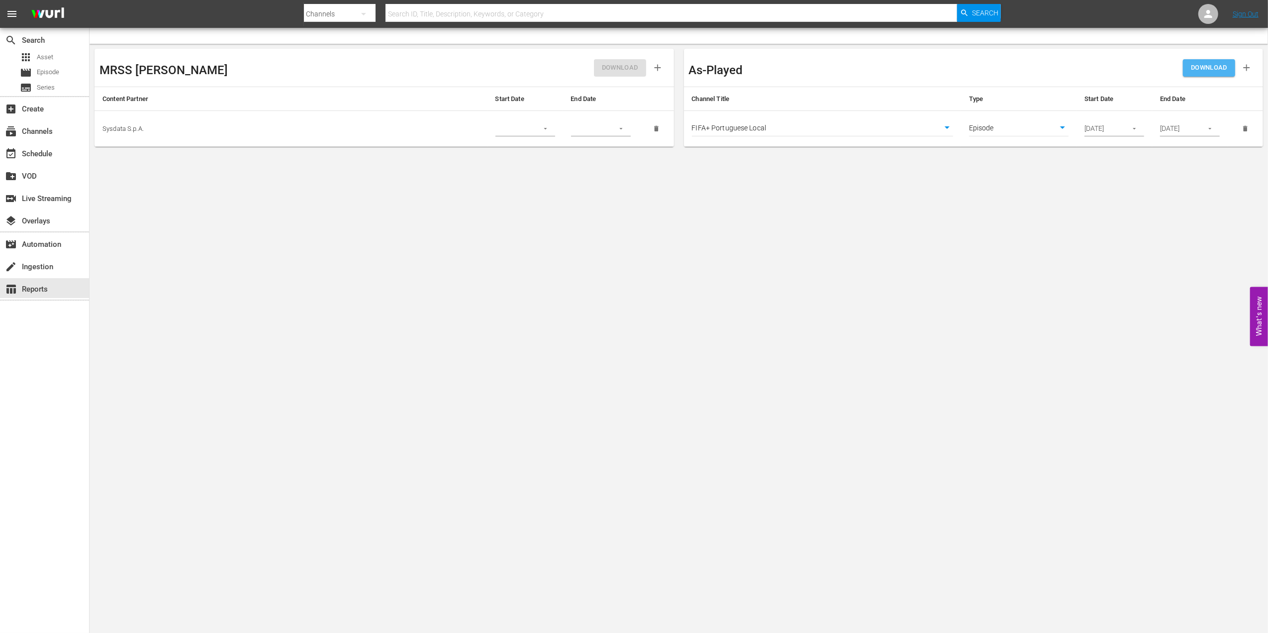
click at [1206, 66] on span "DOWNLOAD" at bounding box center [1209, 67] width 36 height 11
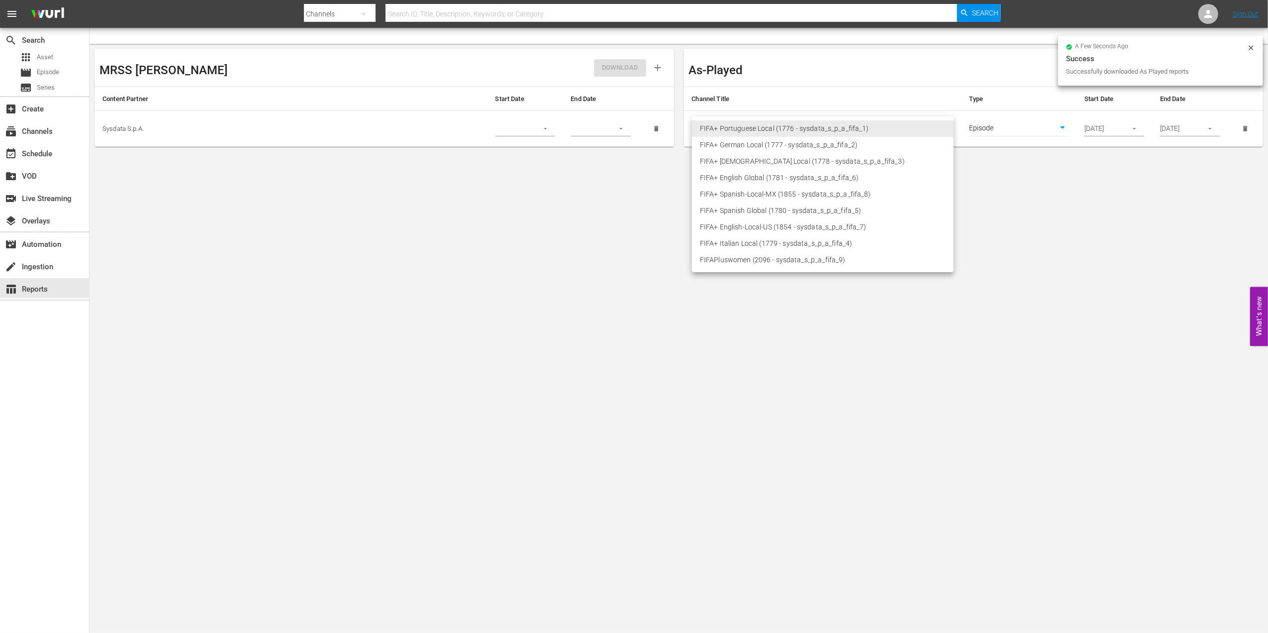
click at [945, 126] on body "menu Search By Channels Search ID, Title, Description, Keywords, or Category Se…" at bounding box center [634, 316] width 1268 height 633
click at [769, 227] on li "FIFA+ English-Local-US (1854 - sysdata_s_p_a_fifa_7)" at bounding box center [823, 227] width 262 height 16
type input "1854"
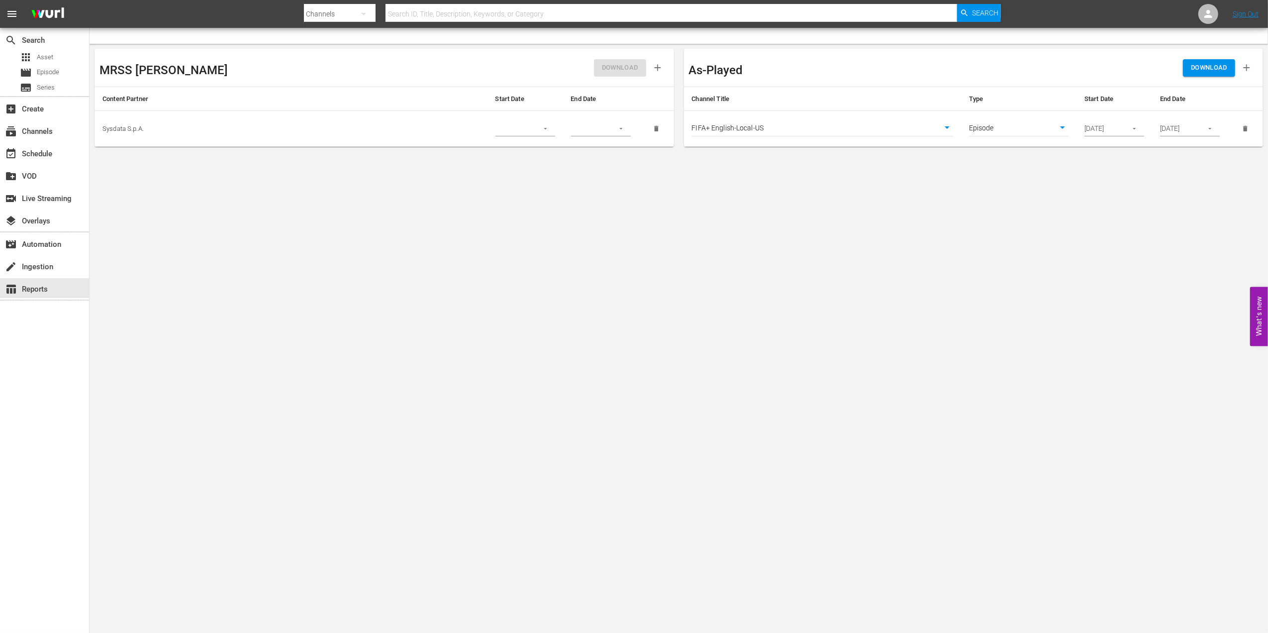
click at [1213, 68] on span "DOWNLOAD" at bounding box center [1209, 67] width 36 height 11
